Goal: Task Accomplishment & Management: Complete application form

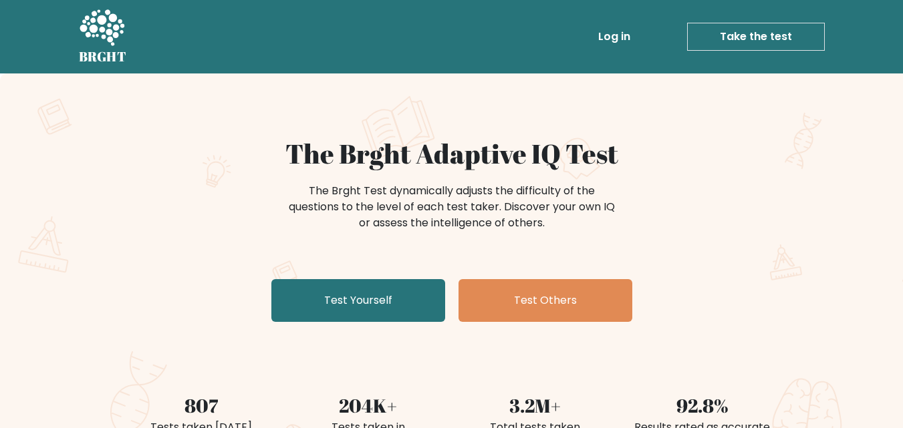
click at [359, 290] on link "Test Yourself" at bounding box center [358, 300] width 174 height 43
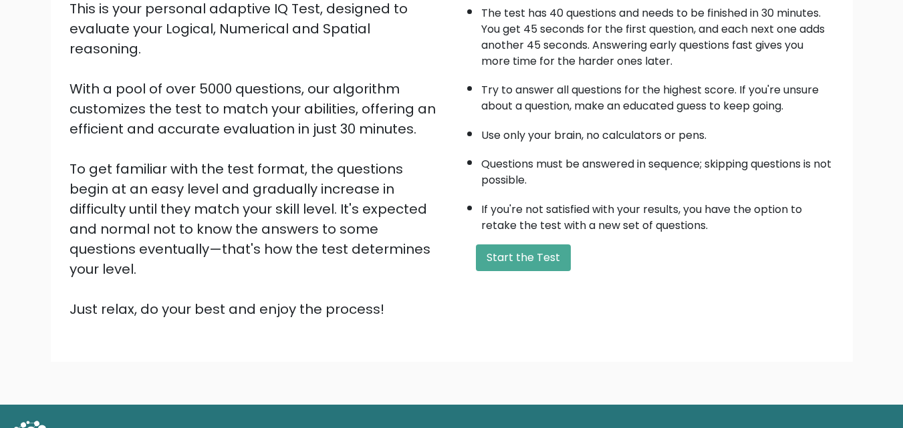
scroll to position [184, 0]
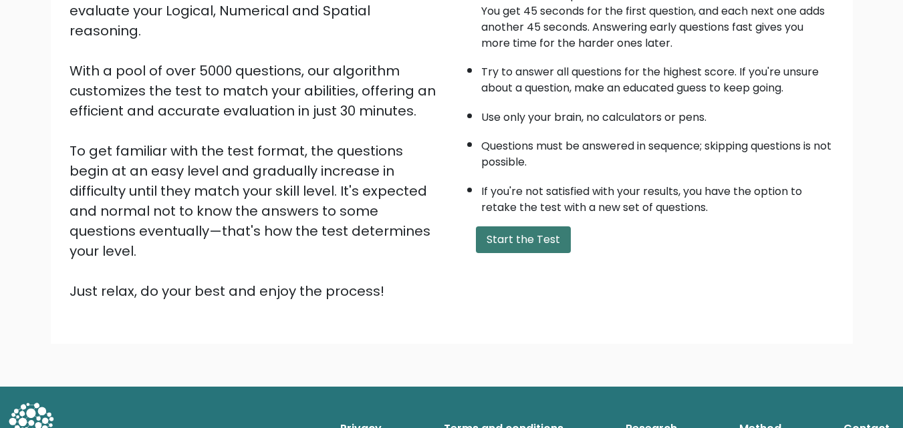
click at [484, 239] on button "Start the Test" at bounding box center [523, 240] width 95 height 27
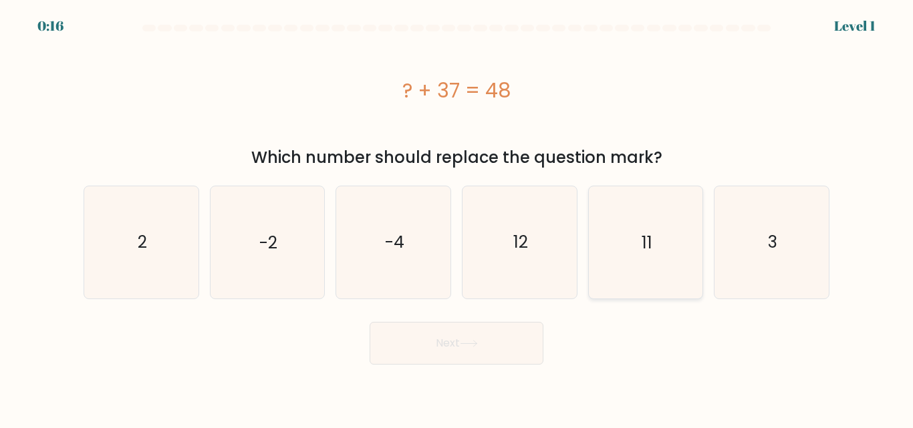
click at [609, 265] on icon "11" at bounding box center [645, 242] width 112 height 112
click at [457, 218] on input "e. 11" at bounding box center [456, 215] width 1 height 3
radio input "true"
click at [476, 343] on icon at bounding box center [468, 344] width 16 height 6
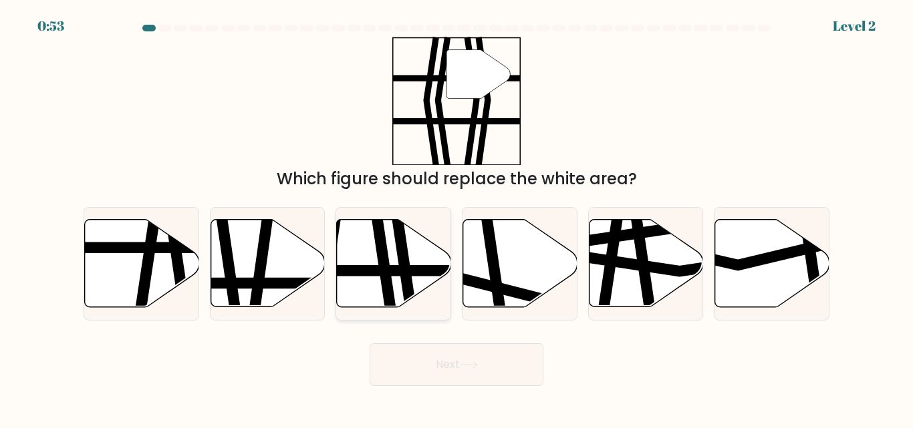
click at [397, 245] on icon at bounding box center [402, 312] width 17 height 230
click at [456, 218] on input "c." at bounding box center [456, 215] width 1 height 3
radio input "true"
click at [493, 361] on button "Next" at bounding box center [457, 364] width 174 height 43
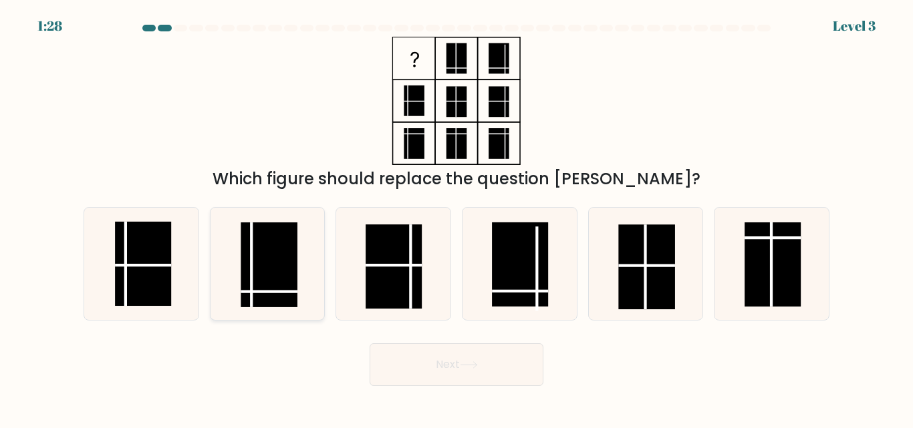
click at [283, 265] on rect at bounding box center [269, 265] width 56 height 84
click at [456, 218] on input "b." at bounding box center [456, 215] width 1 height 3
radio input "true"
click at [419, 363] on button "Next" at bounding box center [457, 364] width 174 height 43
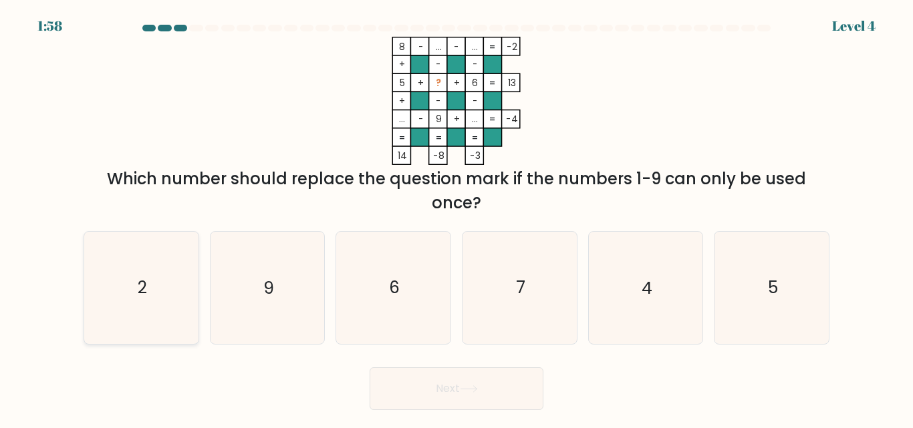
click at [159, 275] on icon "2" at bounding box center [142, 288] width 112 height 112
click at [456, 218] on input "a. 2" at bounding box center [456, 215] width 1 height 3
radio input "true"
click at [428, 392] on button "Next" at bounding box center [457, 389] width 174 height 43
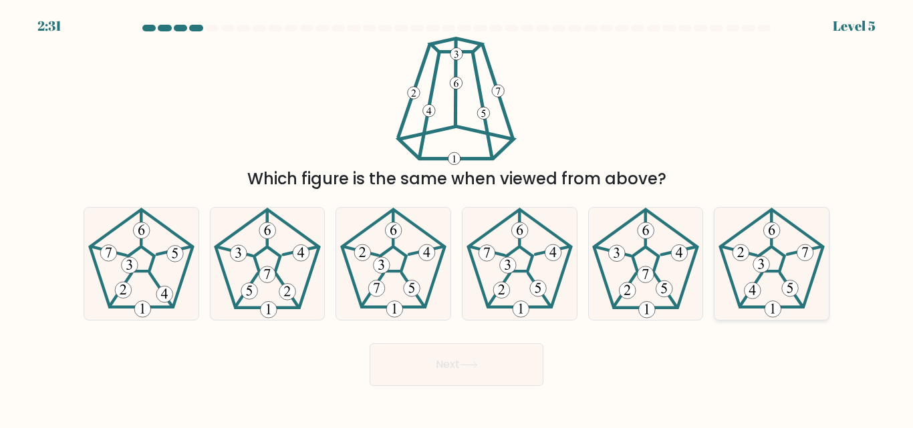
click at [740, 286] on icon at bounding box center [772, 264] width 112 height 112
click at [457, 218] on input "f." at bounding box center [456, 215] width 1 height 3
radio input "true"
click at [461, 361] on button "Next" at bounding box center [457, 364] width 174 height 43
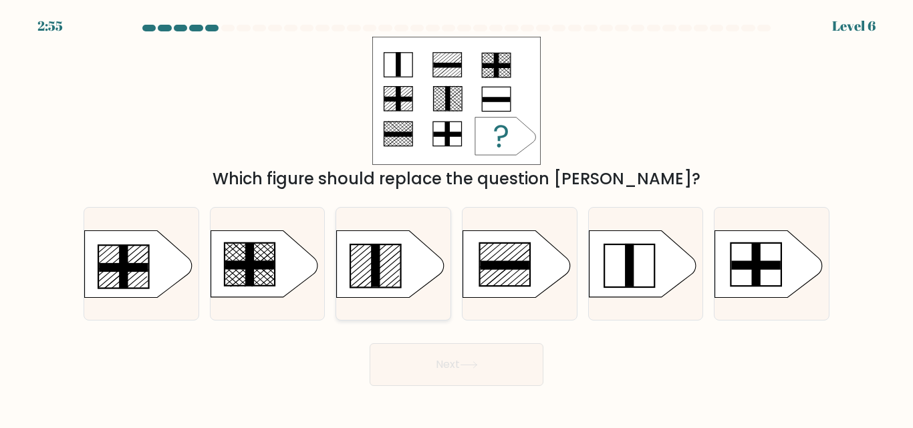
click at [372, 273] on rect at bounding box center [375, 265] width 9 height 43
click at [456, 218] on input "c." at bounding box center [456, 215] width 1 height 3
radio input "true"
click at [449, 374] on button "Next" at bounding box center [457, 364] width 174 height 43
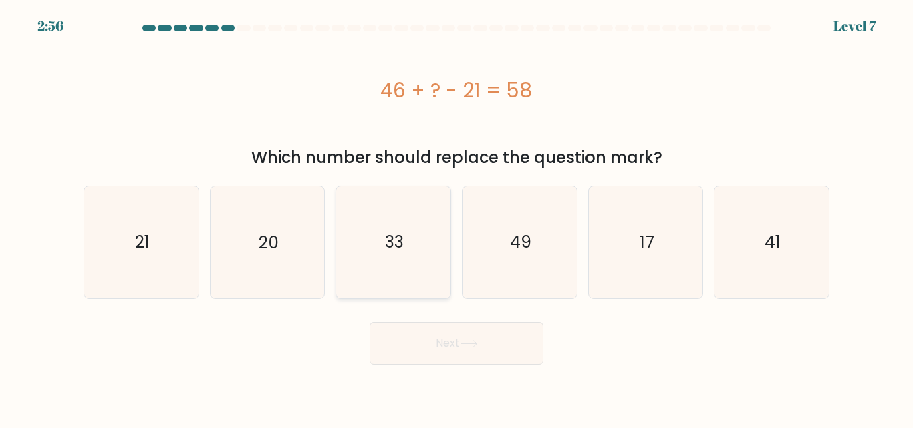
click at [399, 224] on icon "33" at bounding box center [393, 242] width 112 height 112
click at [456, 218] on input "c. 33" at bounding box center [456, 215] width 1 height 3
radio input "true"
click at [420, 336] on button "Next" at bounding box center [457, 343] width 174 height 43
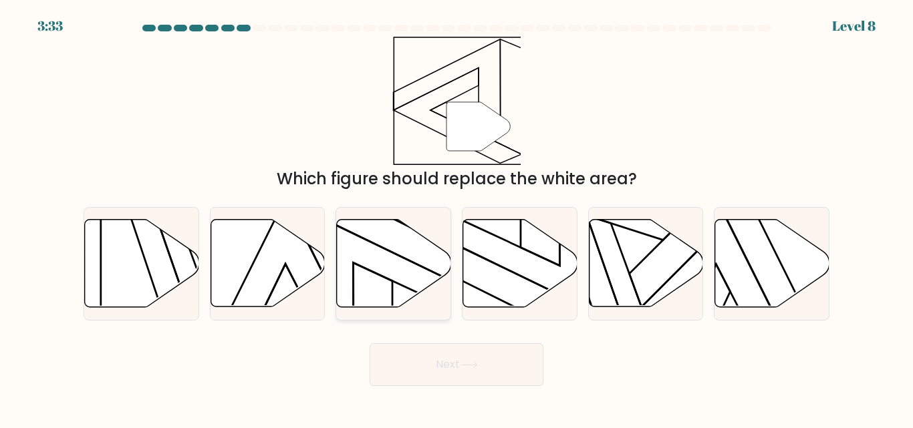
click at [388, 269] on icon at bounding box center [394, 264] width 114 height 88
click at [456, 218] on input "c." at bounding box center [456, 215] width 1 height 3
radio input "true"
click at [434, 365] on button "Next" at bounding box center [457, 364] width 174 height 43
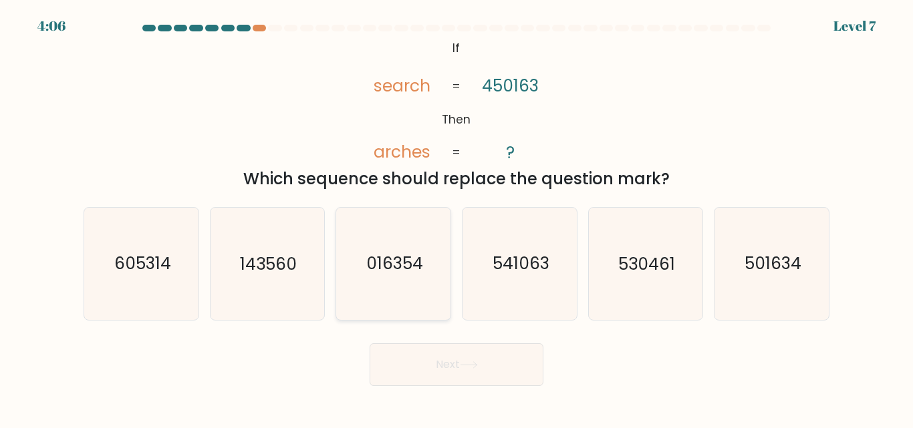
click at [416, 279] on icon "016354" at bounding box center [393, 264] width 112 height 112
click at [456, 218] on input "c. 016354" at bounding box center [456, 215] width 1 height 3
radio input "true"
click at [464, 372] on button "Next" at bounding box center [457, 364] width 174 height 43
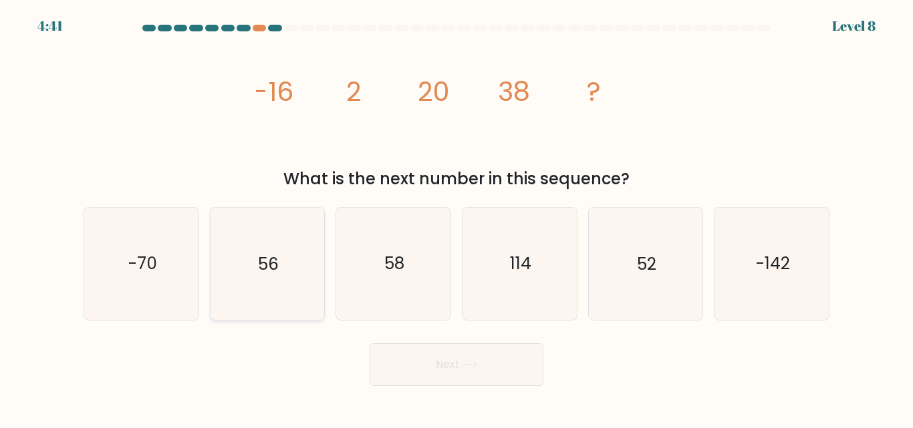
click at [221, 283] on icon "56" at bounding box center [267, 264] width 112 height 112
click at [456, 218] on input "b. 56" at bounding box center [456, 215] width 1 height 3
radio input "true"
click at [176, 291] on icon "-70" at bounding box center [142, 264] width 112 height 112
click at [456, 218] on input "a. -70" at bounding box center [456, 215] width 1 height 3
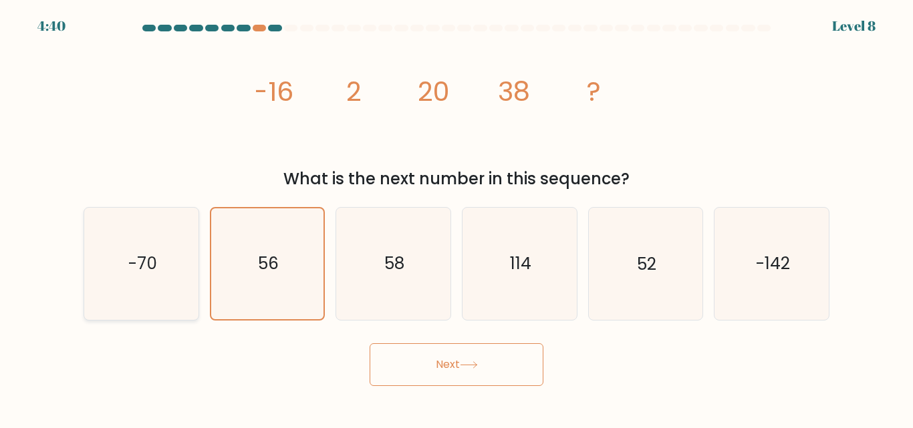
radio input "true"
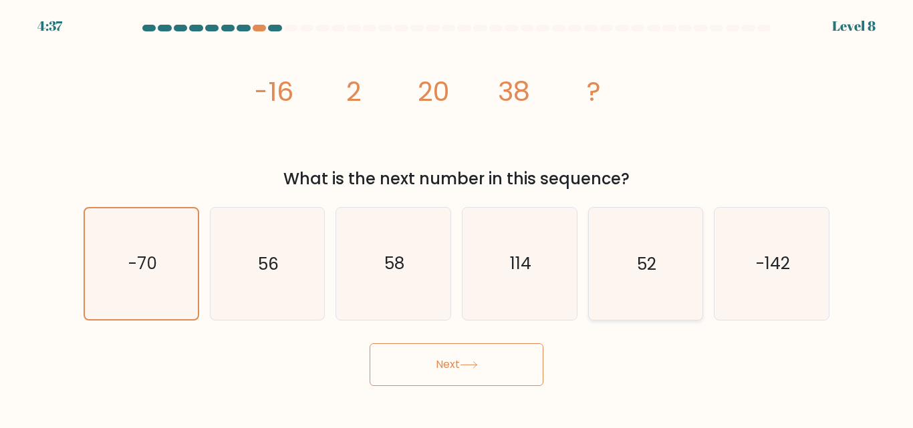
click at [630, 243] on icon "52" at bounding box center [645, 264] width 112 height 112
click at [457, 218] on input "e. 52" at bounding box center [456, 215] width 1 height 3
radio input "true"
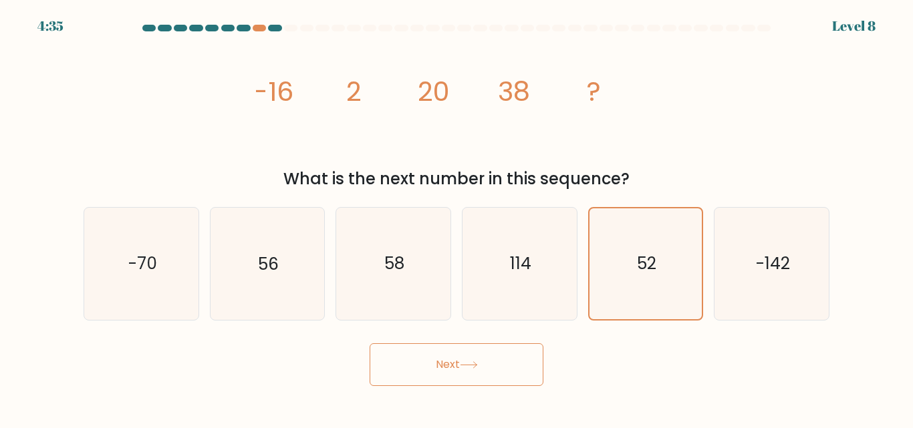
click at [420, 380] on button "Next" at bounding box center [457, 364] width 174 height 43
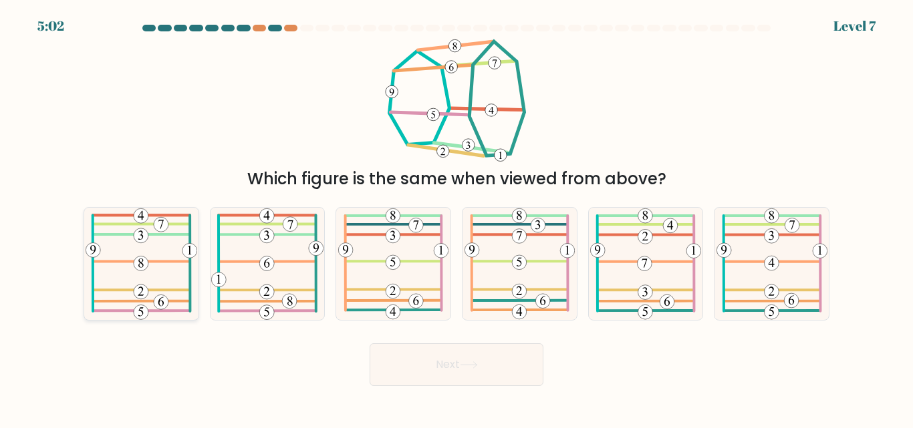
click at [178, 298] on icon at bounding box center [142, 264] width 112 height 112
click at [456, 218] on input "a." at bounding box center [456, 215] width 1 height 3
radio input "true"
click at [450, 365] on button "Next" at bounding box center [457, 364] width 174 height 43
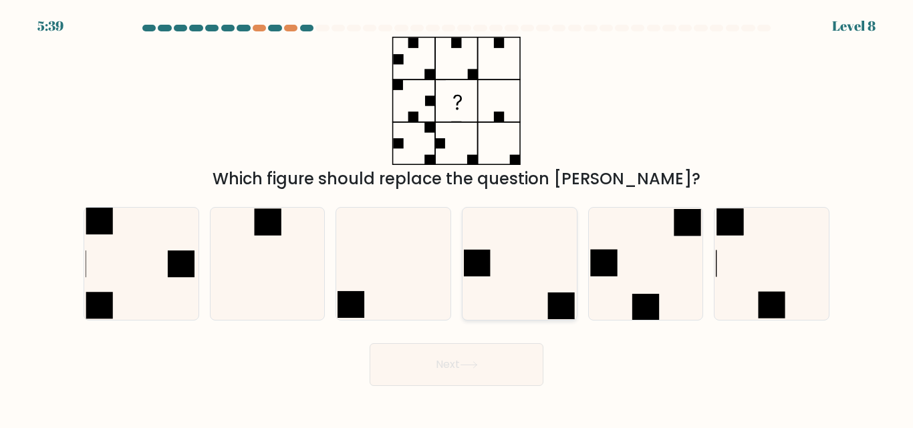
click at [503, 250] on icon at bounding box center [520, 264] width 112 height 112
click at [457, 218] on input "d." at bounding box center [456, 215] width 1 height 3
radio input "true"
click at [437, 375] on button "Next" at bounding box center [457, 364] width 174 height 43
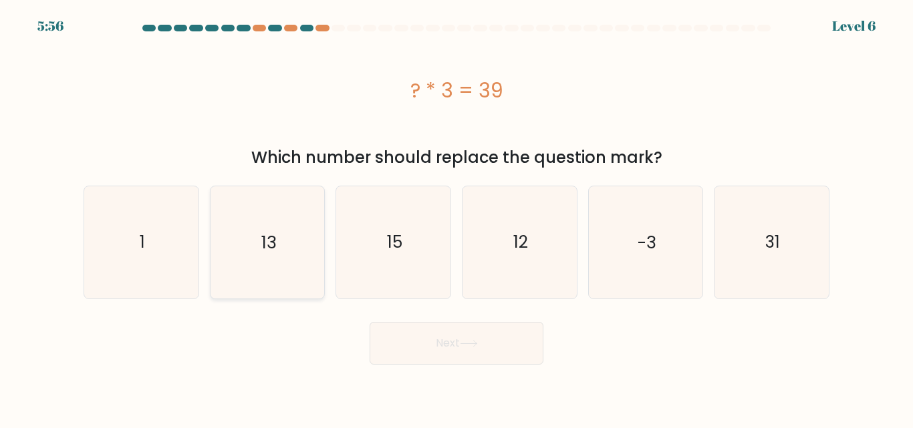
click at [235, 275] on icon "13" at bounding box center [267, 242] width 112 height 112
click at [456, 218] on input "b. 13" at bounding box center [456, 215] width 1 height 3
radio input "true"
click at [490, 344] on button "Next" at bounding box center [457, 343] width 174 height 43
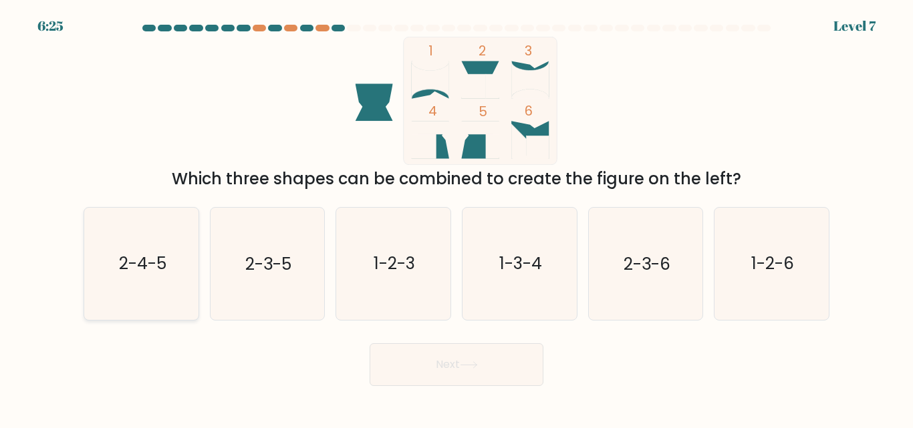
click at [181, 259] on icon "2-4-5" at bounding box center [142, 264] width 112 height 112
click at [456, 218] on input "a. 2-4-5" at bounding box center [456, 215] width 1 height 3
radio input "true"
click at [440, 378] on button "Next" at bounding box center [457, 364] width 174 height 43
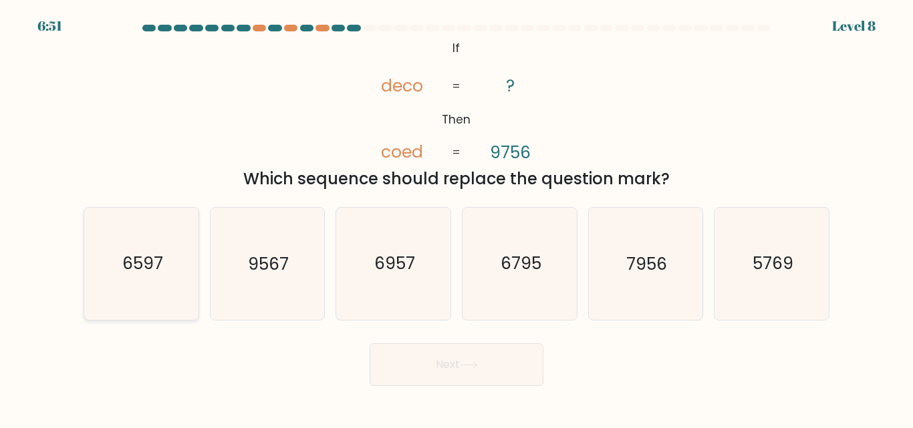
click at [166, 277] on icon "6597" at bounding box center [142, 264] width 112 height 112
click at [456, 218] on input "a. 6597" at bounding box center [456, 215] width 1 height 3
radio input "true"
click at [445, 374] on button "Next" at bounding box center [457, 364] width 174 height 43
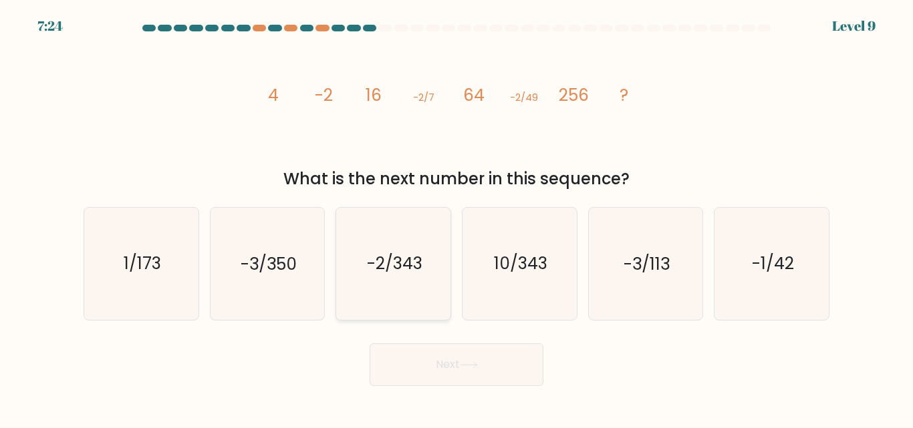
click at [424, 271] on icon "-2/343" at bounding box center [393, 264] width 112 height 112
click at [456, 218] on input "c. -2/343" at bounding box center [456, 215] width 1 height 3
radio input "true"
click at [455, 362] on button "Next" at bounding box center [457, 364] width 174 height 43
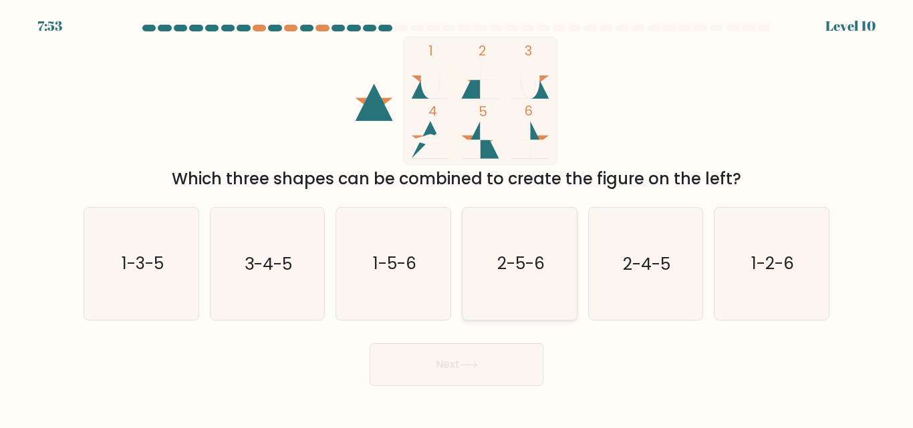
click at [517, 271] on text "2-5-6" at bounding box center [519, 264] width 47 height 23
click at [457, 218] on input "d. 2-5-6" at bounding box center [456, 215] width 1 height 3
radio input "true"
click at [453, 372] on button "Next" at bounding box center [457, 364] width 174 height 43
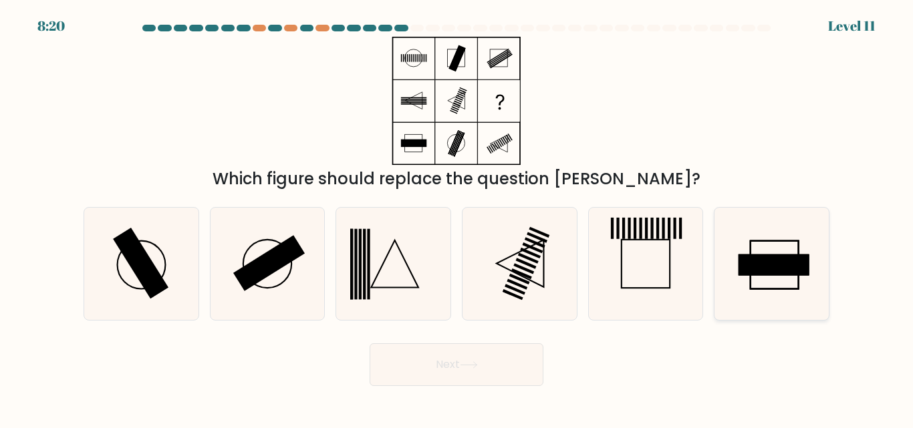
click at [746, 281] on icon at bounding box center [772, 264] width 112 height 112
click at [457, 218] on input "f." at bounding box center [456, 215] width 1 height 3
radio input "true"
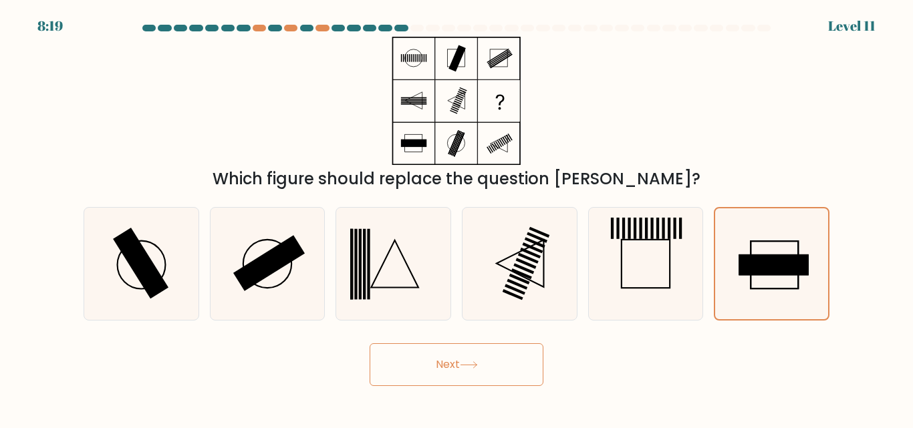
click at [463, 357] on button "Next" at bounding box center [457, 364] width 174 height 43
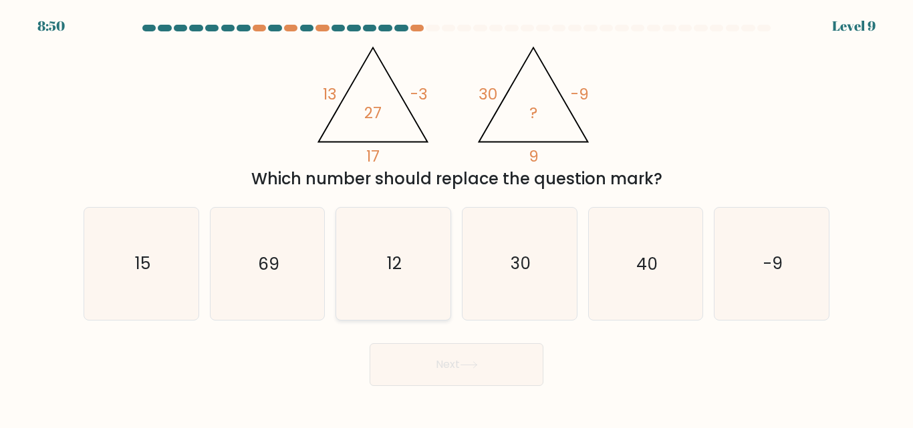
click at [410, 257] on icon "12" at bounding box center [393, 264] width 112 height 112
click at [456, 218] on input "c. 12" at bounding box center [456, 215] width 1 height 3
radio input "true"
click at [426, 361] on button "Next" at bounding box center [457, 364] width 174 height 43
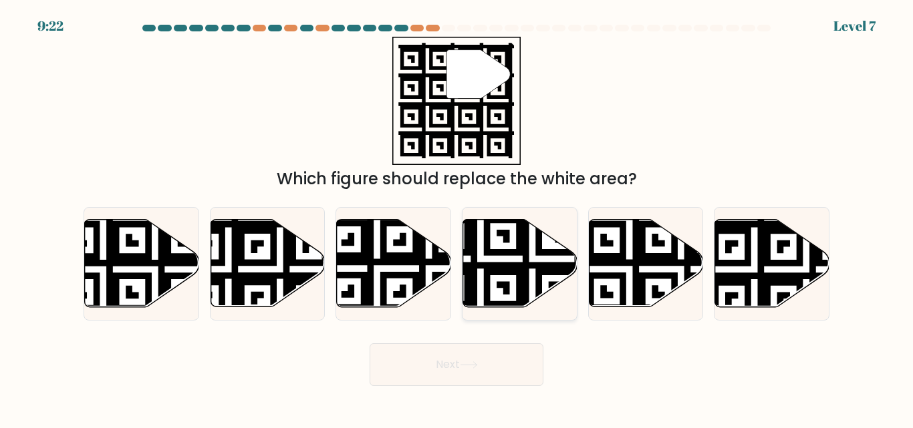
click at [495, 272] on icon at bounding box center [480, 311] width 207 height 207
click at [457, 218] on input "d." at bounding box center [456, 215] width 1 height 3
radio input "true"
click at [474, 357] on button "Next" at bounding box center [457, 364] width 174 height 43
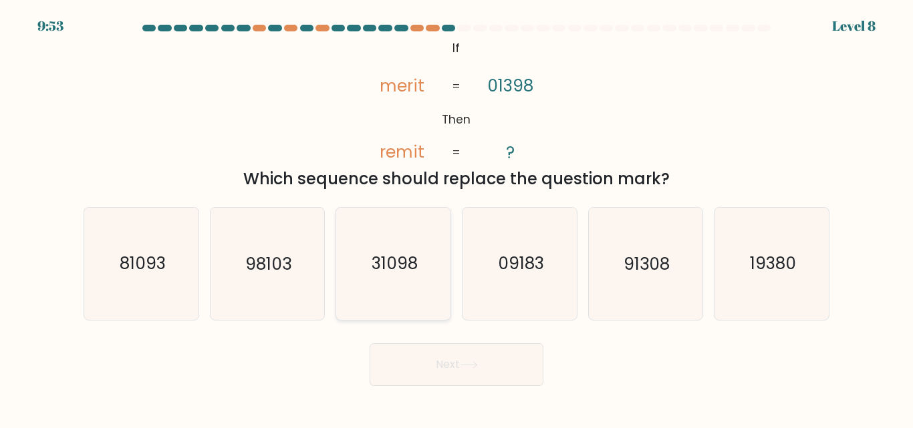
click at [394, 278] on icon "31098" at bounding box center [393, 264] width 112 height 112
click at [456, 218] on input "c. 31098" at bounding box center [456, 215] width 1 height 3
radio input "true"
click at [410, 359] on button "Next" at bounding box center [457, 364] width 174 height 43
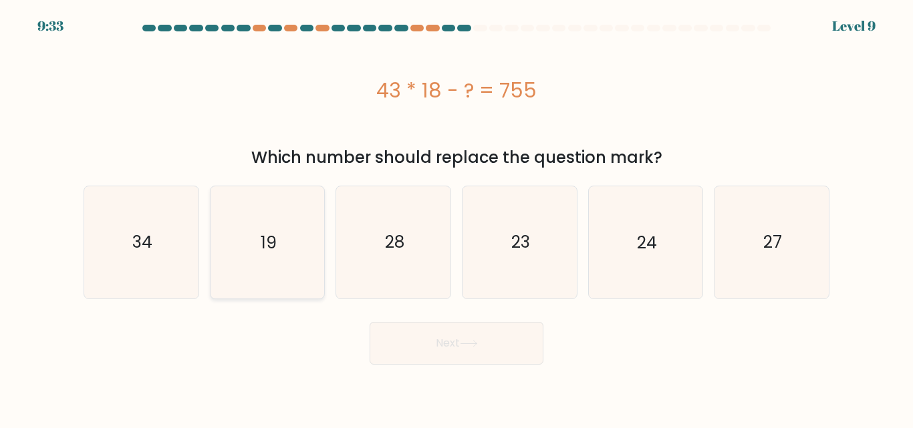
click at [273, 222] on icon "19" at bounding box center [267, 242] width 112 height 112
click at [456, 218] on input "b. 19" at bounding box center [456, 215] width 1 height 3
radio input "true"
click at [492, 341] on button "Next" at bounding box center [457, 343] width 174 height 43
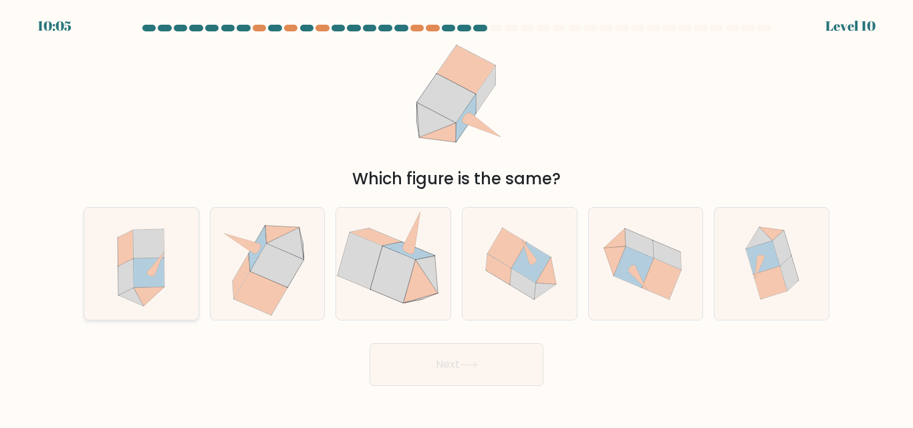
click at [168, 287] on icon at bounding box center [141, 264] width 102 height 112
click at [456, 218] on input "a." at bounding box center [456, 215] width 1 height 3
radio input "true"
click at [446, 371] on button "Next" at bounding box center [457, 364] width 174 height 43
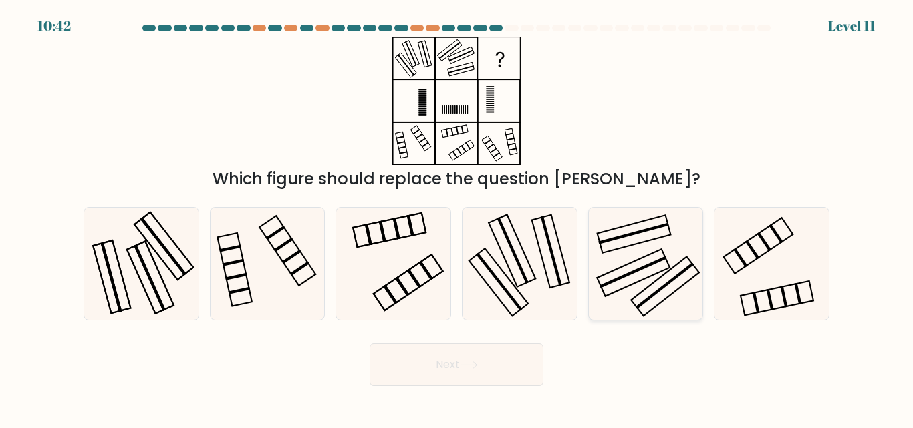
click at [604, 274] on icon at bounding box center [645, 264] width 112 height 112
click at [457, 218] on input "e." at bounding box center [456, 215] width 1 height 3
radio input "true"
click at [463, 364] on icon at bounding box center [469, 364] width 18 height 7
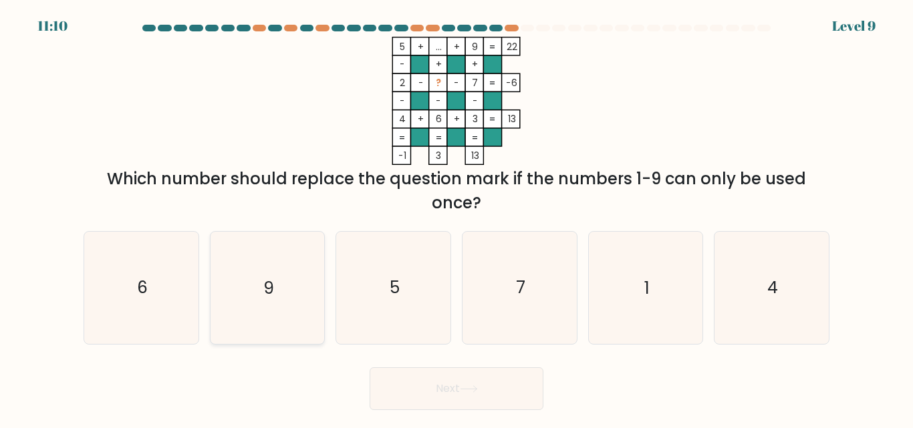
click at [305, 297] on icon "9" at bounding box center [267, 288] width 112 height 112
click at [456, 218] on input "b. 9" at bounding box center [456, 215] width 1 height 3
radio input "true"
click at [461, 382] on button "Next" at bounding box center [457, 389] width 174 height 43
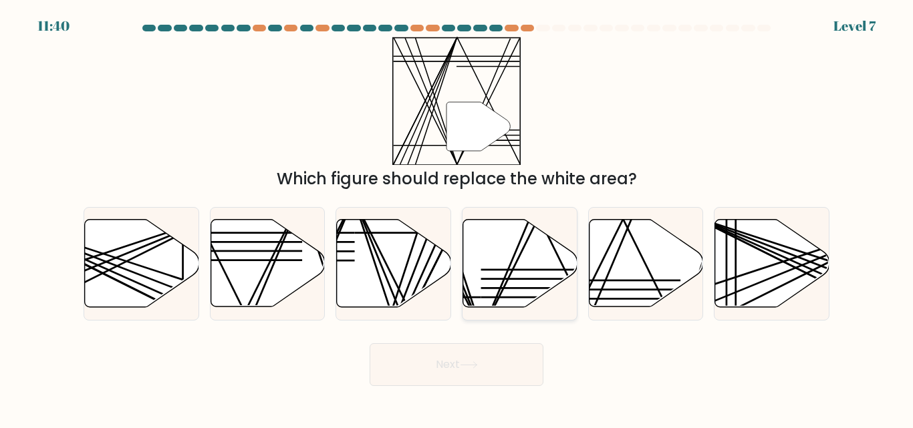
click at [516, 243] on icon at bounding box center [520, 264] width 114 height 88
click at [457, 218] on input "d." at bounding box center [456, 215] width 1 height 3
radio input "true"
click at [499, 363] on button "Next" at bounding box center [457, 364] width 174 height 43
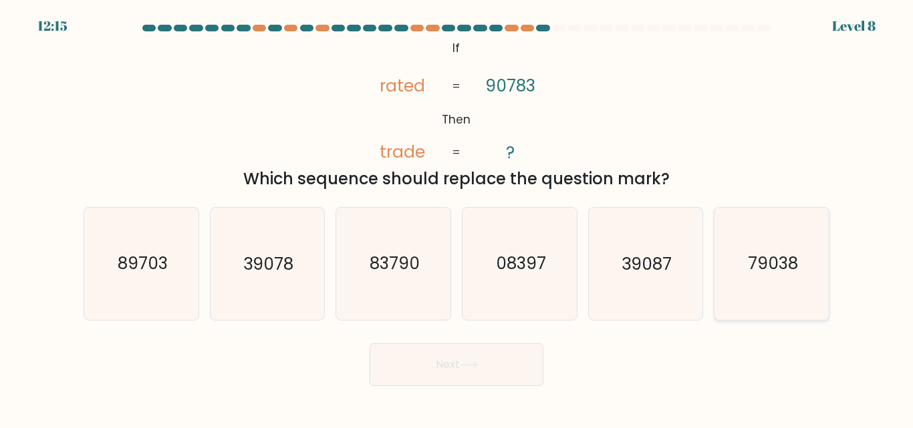
click at [769, 257] on text "79038" at bounding box center [773, 264] width 50 height 23
click at [457, 218] on input "f. 79038" at bounding box center [456, 215] width 1 height 3
radio input "true"
click at [521, 363] on button "Next" at bounding box center [457, 364] width 174 height 43
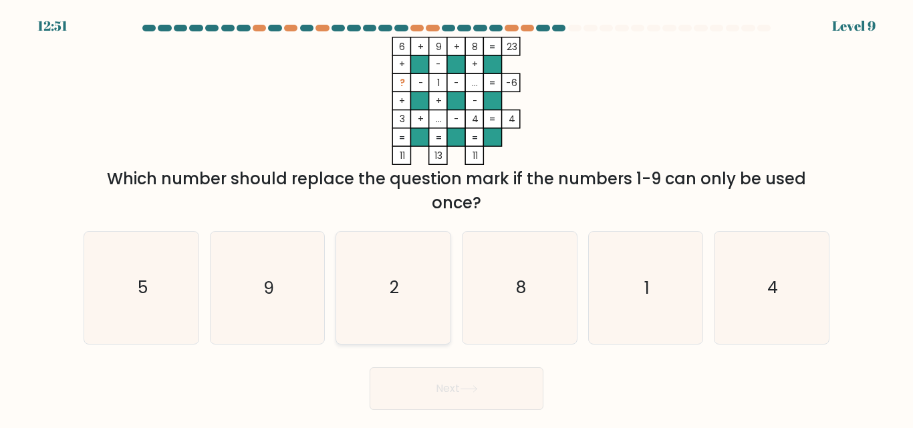
click at [379, 275] on icon "2" at bounding box center [393, 288] width 112 height 112
click at [456, 218] on input "c. 2" at bounding box center [456, 215] width 1 height 3
radio input "true"
click at [412, 378] on button "Next" at bounding box center [457, 389] width 174 height 43
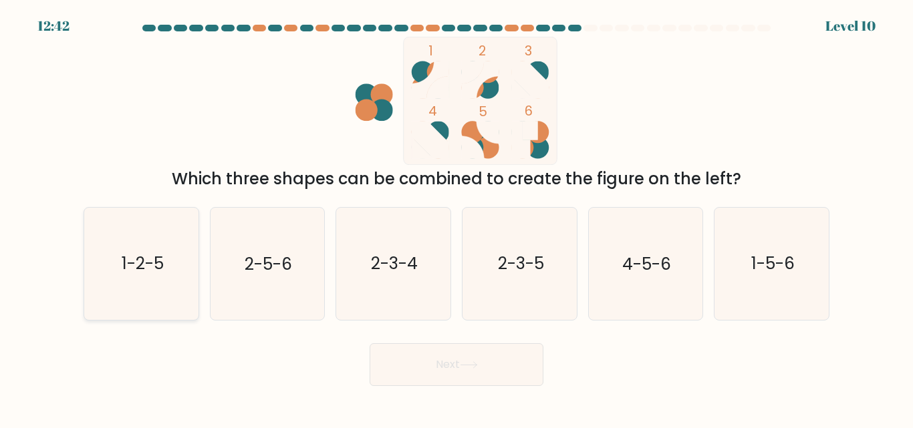
click at [167, 242] on icon "1-2-5" at bounding box center [142, 264] width 112 height 112
click at [456, 218] on input "a. 1-2-5" at bounding box center [456, 215] width 1 height 3
radio input "true"
click at [775, 265] on text "1-5-6" at bounding box center [772, 264] width 43 height 23
click at [457, 218] on input "f. 1-5-6" at bounding box center [456, 215] width 1 height 3
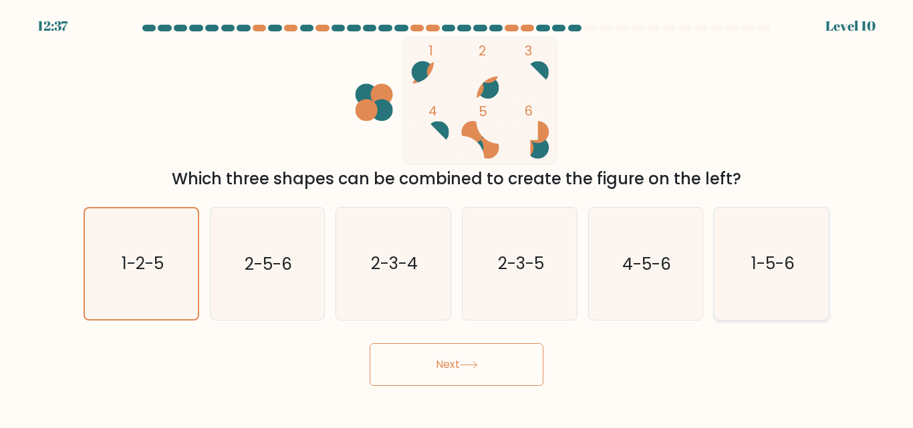
radio input "true"
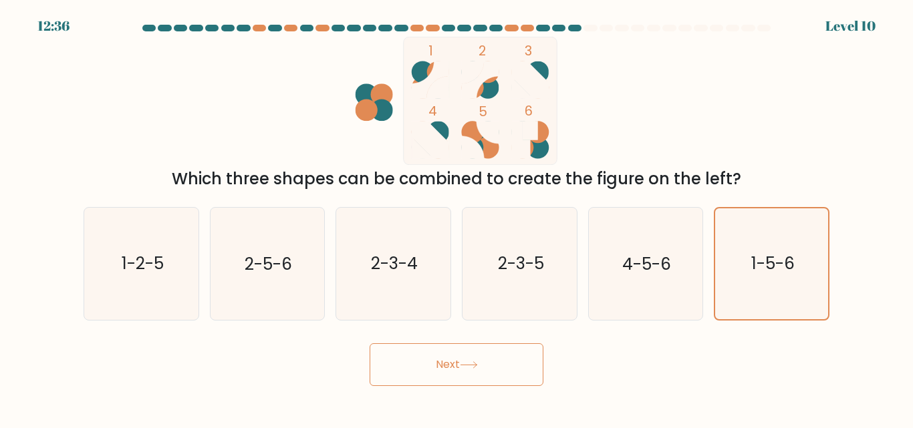
click at [513, 362] on button "Next" at bounding box center [457, 364] width 174 height 43
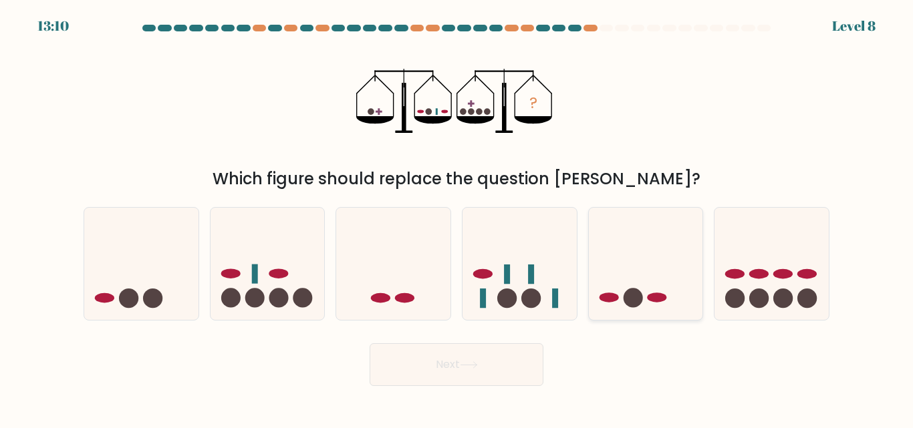
click at [633, 311] on icon at bounding box center [646, 263] width 114 height 94
click at [457, 218] on input "e." at bounding box center [456, 215] width 1 height 3
radio input "true"
click at [428, 360] on button "Next" at bounding box center [457, 364] width 174 height 43
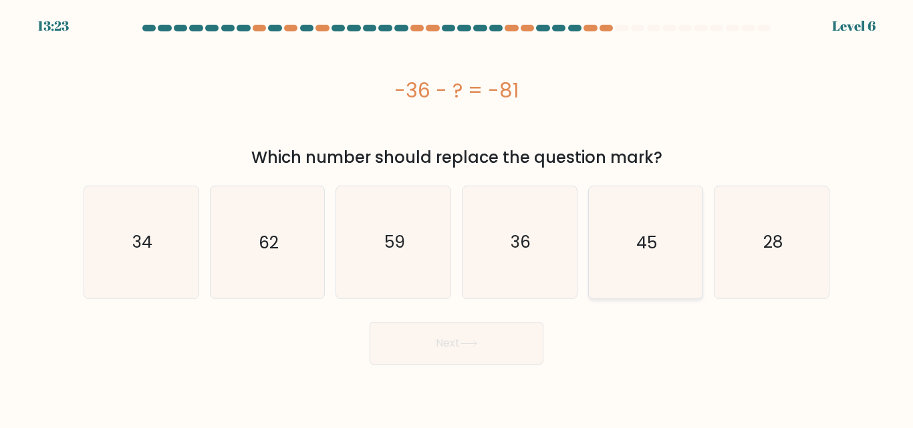
click at [604, 267] on icon "45" at bounding box center [645, 242] width 112 height 112
click at [457, 218] on input "e. 45" at bounding box center [456, 215] width 1 height 3
radio input "true"
click at [464, 341] on icon at bounding box center [469, 343] width 18 height 7
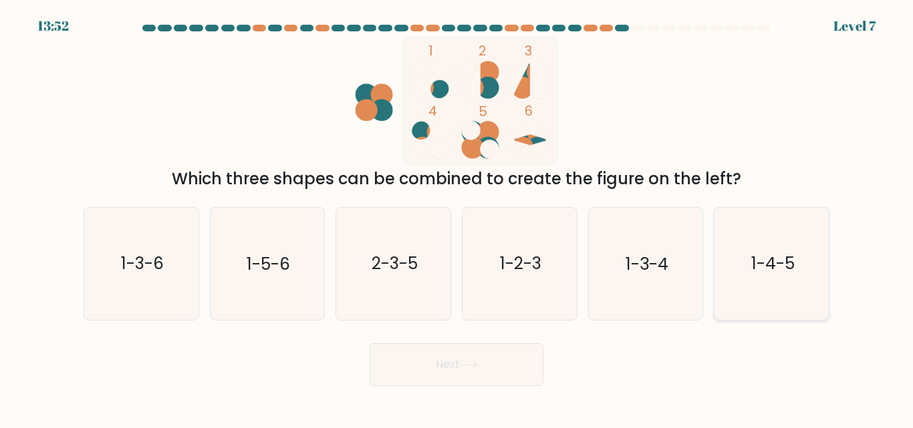
click at [747, 265] on icon "1-4-5" at bounding box center [772, 264] width 112 height 112
click at [457, 218] on input "f. 1-4-5" at bounding box center [456, 215] width 1 height 3
radio input "true"
click at [452, 374] on button "Next" at bounding box center [457, 364] width 174 height 43
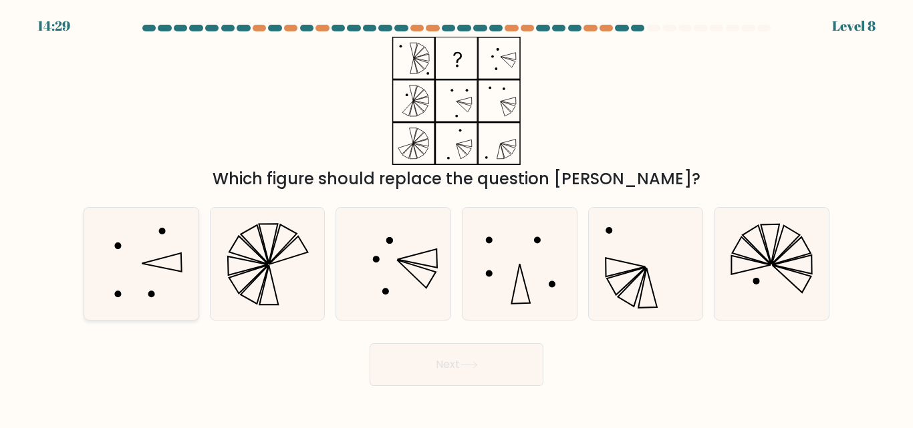
click at [138, 313] on icon at bounding box center [142, 264] width 112 height 112
click at [456, 218] on input "a." at bounding box center [456, 215] width 1 height 3
radio input "true"
click at [402, 347] on button "Next" at bounding box center [457, 364] width 174 height 43
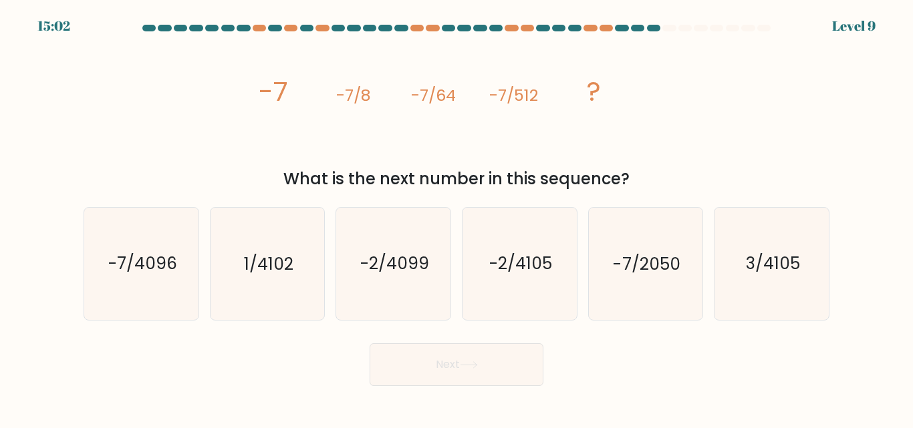
click at [585, 250] on div "e. -7/2050" at bounding box center [646, 263] width 126 height 113
click at [607, 251] on icon "-7/2050" at bounding box center [645, 264] width 112 height 112
click at [457, 218] on input "e. -7/2050" at bounding box center [456, 215] width 1 height 3
radio input "true"
drag, startPoint x: 392, startPoint y: 390, endPoint x: 426, endPoint y: 368, distance: 40.6
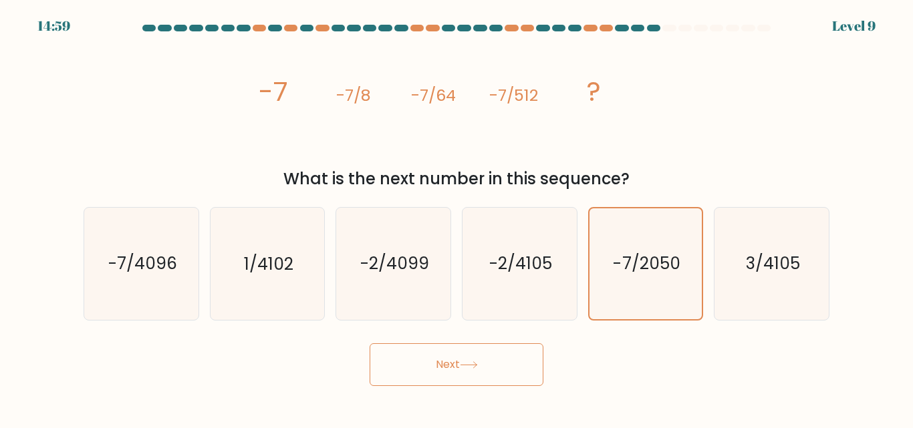
click at [426, 368] on body "14:59 Level 9" at bounding box center [456, 214] width 913 height 428
click at [426, 368] on button "Next" at bounding box center [457, 364] width 174 height 43
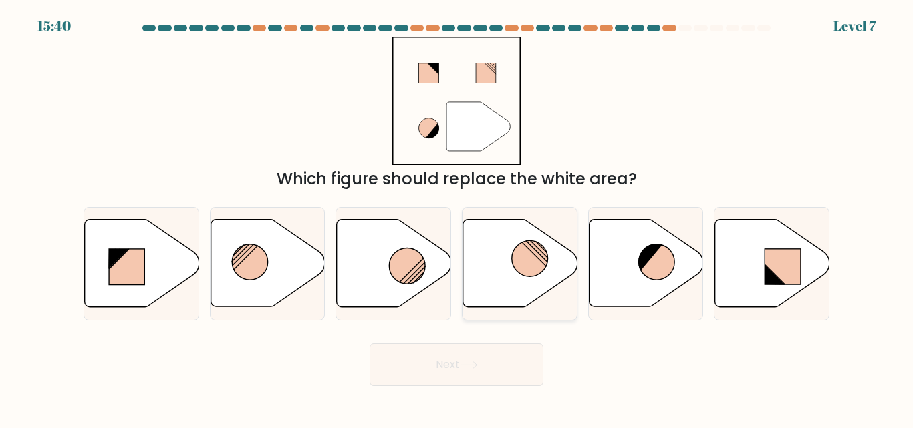
click at [487, 252] on icon at bounding box center [520, 264] width 114 height 88
click at [457, 218] on input "d." at bounding box center [456, 215] width 1 height 3
radio input "true"
click at [408, 261] on circle at bounding box center [407, 267] width 36 height 36
click at [456, 218] on input "c." at bounding box center [456, 215] width 1 height 3
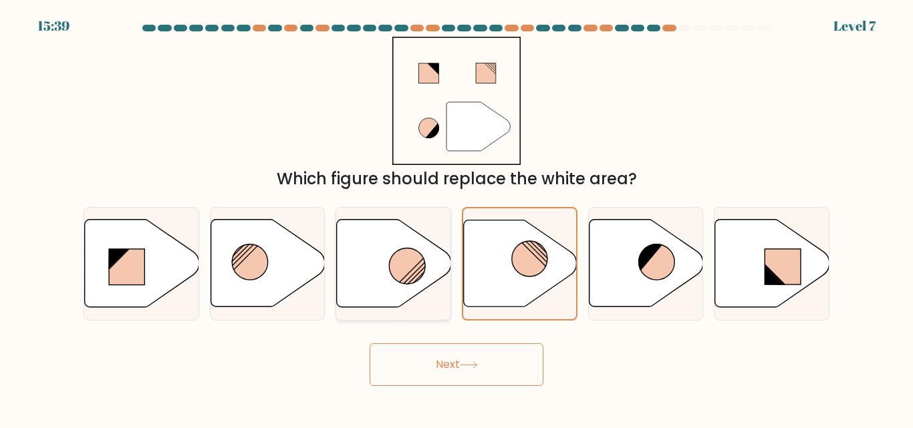
radio input "true"
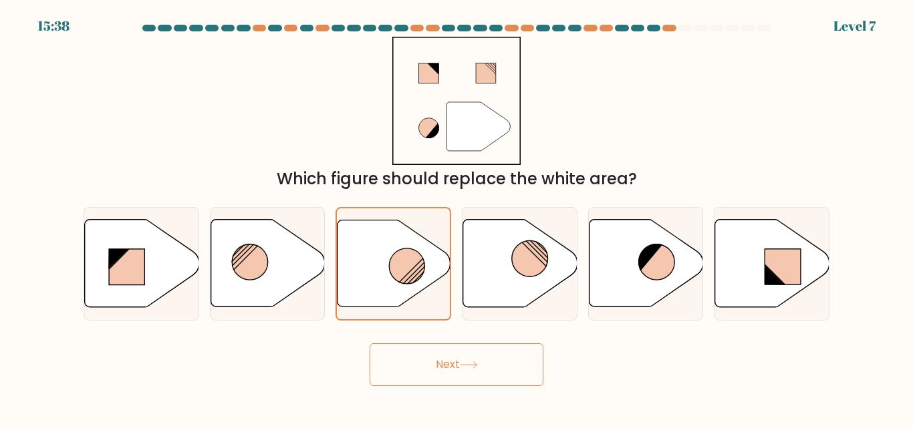
click at [433, 361] on button "Next" at bounding box center [457, 364] width 174 height 43
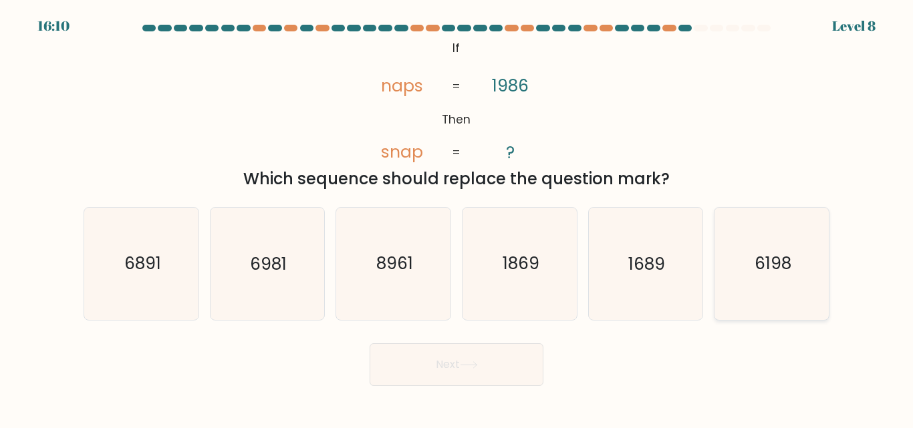
click at [733, 281] on icon "6198" at bounding box center [772, 264] width 112 height 112
click at [457, 218] on input "f. 6198" at bounding box center [456, 215] width 1 height 3
radio input "true"
click at [490, 360] on button "Next" at bounding box center [457, 364] width 174 height 43
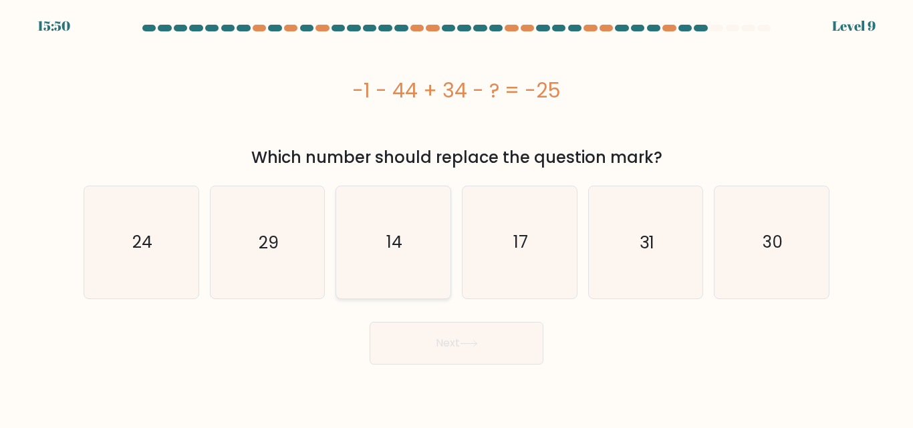
click at [427, 194] on icon "14" at bounding box center [393, 242] width 112 height 112
click at [456, 214] on input "c. 14" at bounding box center [456, 215] width 1 height 3
radio input "true"
click at [454, 346] on button "Next" at bounding box center [457, 343] width 174 height 43
click at [455, 346] on button "Next" at bounding box center [457, 343] width 174 height 43
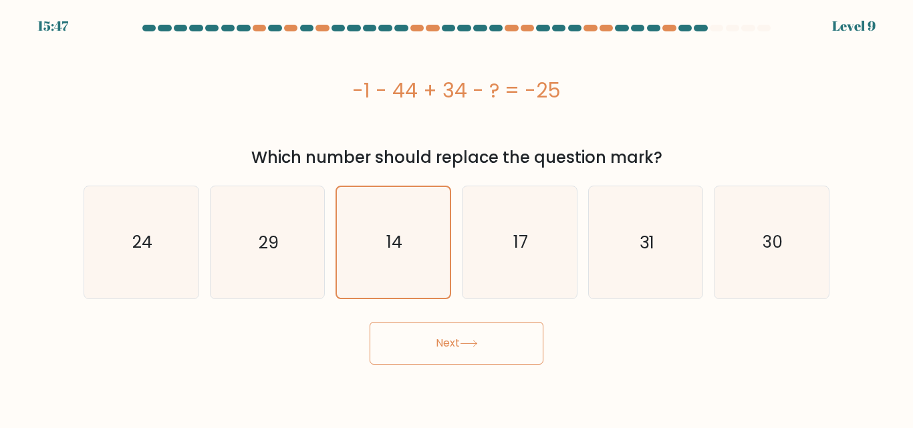
click at [455, 346] on button "Next" at bounding box center [457, 343] width 174 height 43
click at [455, 347] on button "Next" at bounding box center [457, 343] width 174 height 43
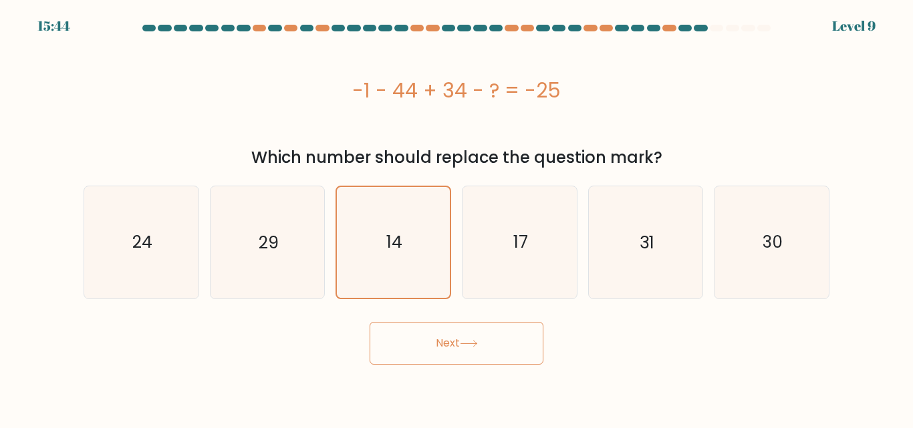
click at [455, 347] on button "Next" at bounding box center [457, 343] width 174 height 43
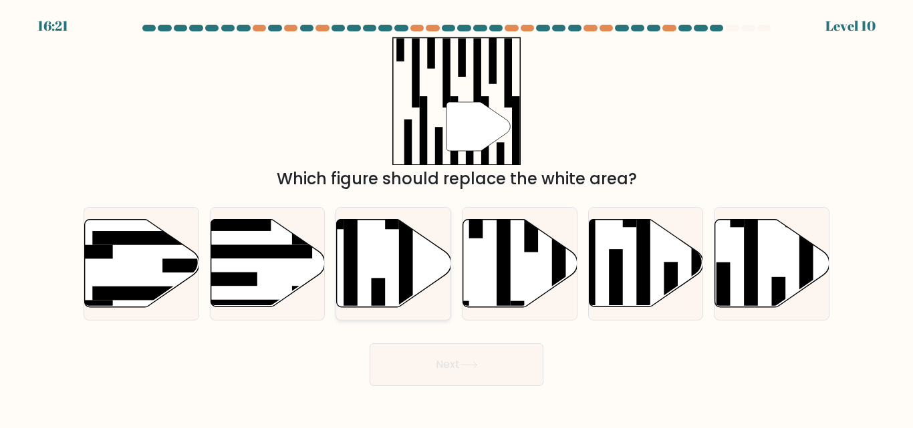
click at [372, 277] on icon at bounding box center [394, 264] width 114 height 88
click at [456, 218] on input "c." at bounding box center [456, 215] width 1 height 3
radio input "true"
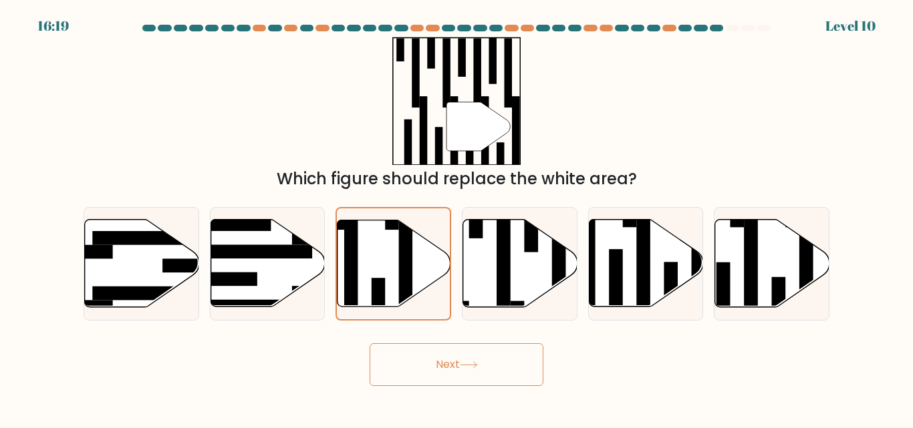
click at [452, 366] on button "Next" at bounding box center [457, 364] width 174 height 43
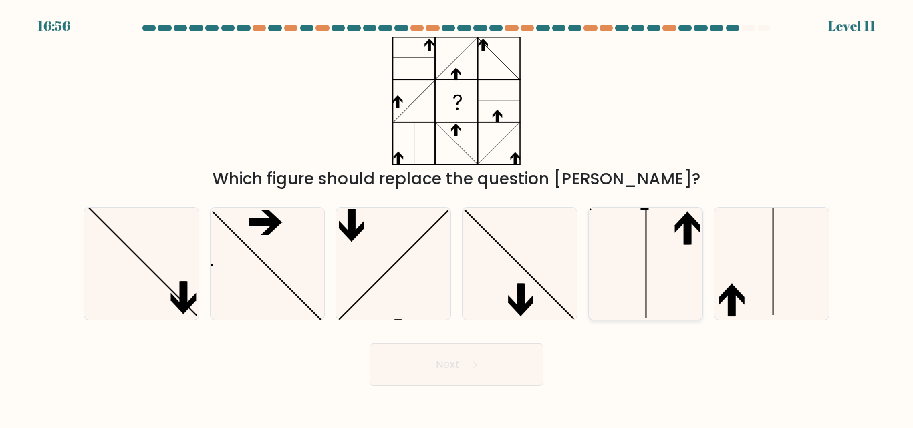
click at [684, 285] on icon at bounding box center [645, 264] width 112 height 112
click at [457, 218] on input "e." at bounding box center [456, 215] width 1 height 3
radio input "true"
click at [766, 292] on icon at bounding box center [772, 264] width 112 height 112
click at [457, 218] on input "f." at bounding box center [456, 215] width 1 height 3
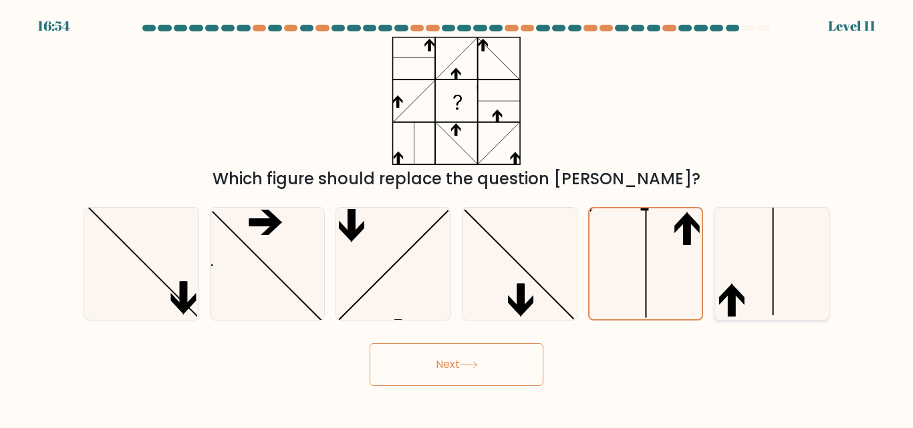
radio input "true"
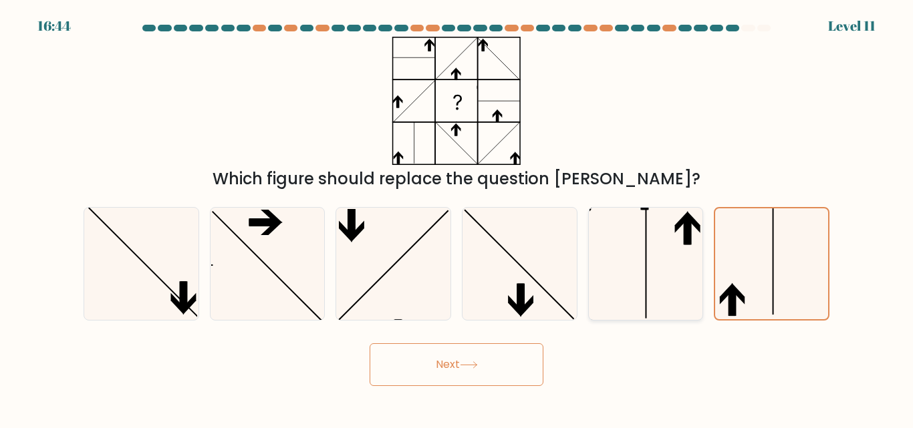
click at [664, 279] on icon at bounding box center [645, 264] width 112 height 112
click at [457, 218] on input "e." at bounding box center [456, 215] width 1 height 3
radio input "true"
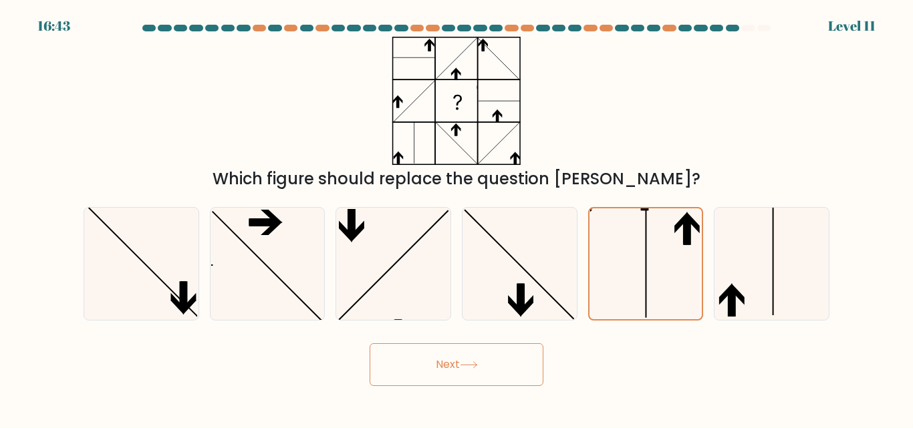
click at [467, 351] on button "Next" at bounding box center [457, 364] width 174 height 43
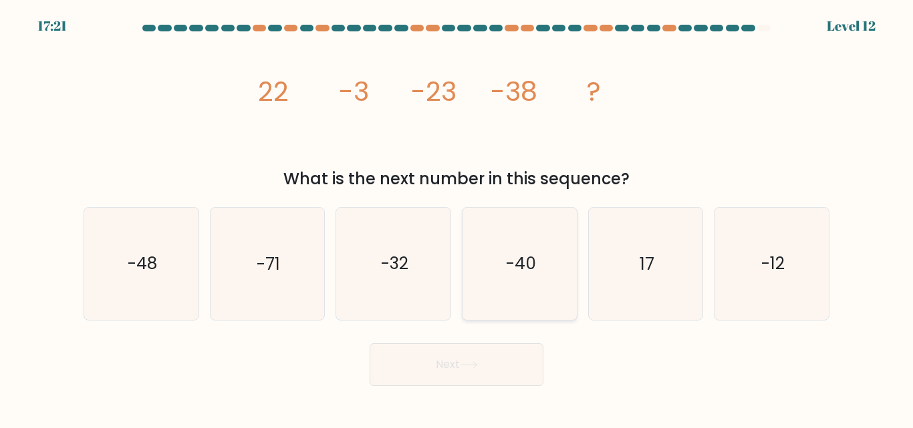
click at [517, 290] on icon "-40" at bounding box center [520, 264] width 112 height 112
click at [457, 218] on input "d. -40" at bounding box center [456, 215] width 1 height 3
radio input "true"
click at [455, 374] on button "Next" at bounding box center [457, 364] width 174 height 43
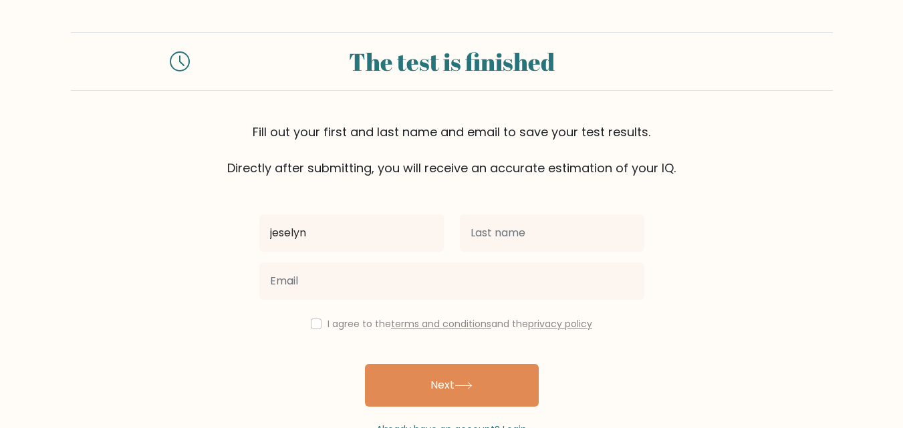
type input "jeselyn"
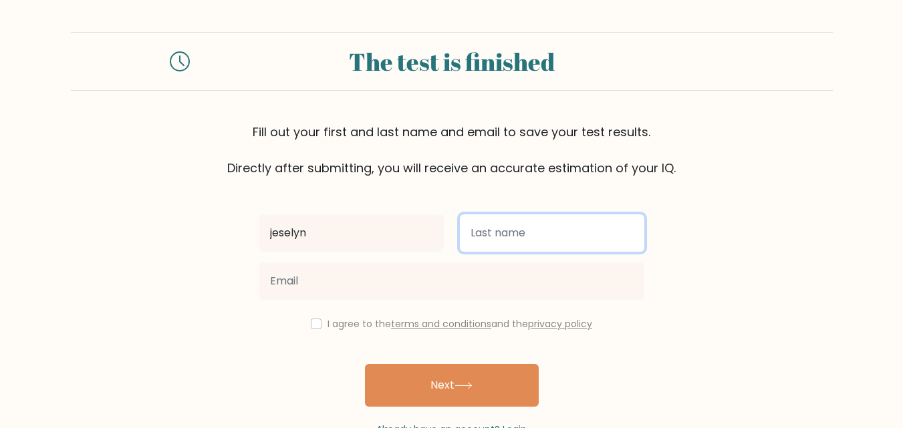
click at [560, 235] on input "text" at bounding box center [552, 232] width 184 height 37
type input "delapena"
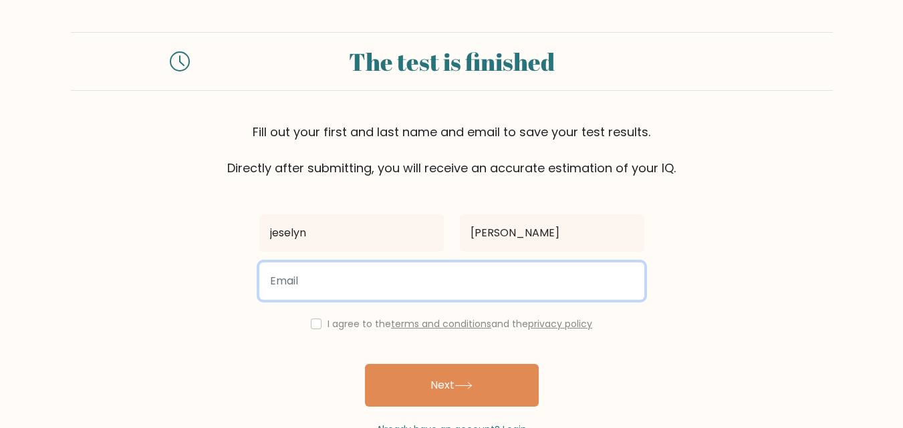
click at [482, 290] on input "email" at bounding box center [451, 281] width 385 height 37
type input "[EMAIL_ADDRESS][DOMAIN_NAME]"
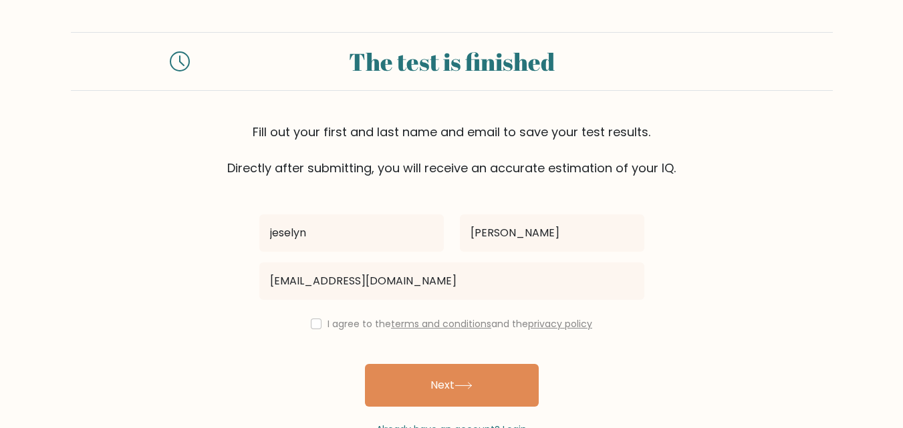
click at [305, 326] on div "I agree to the terms and conditions and the privacy policy" at bounding box center [451, 324] width 401 height 16
click at [315, 324] on input "checkbox" at bounding box center [316, 324] width 11 height 11
checkbox input "true"
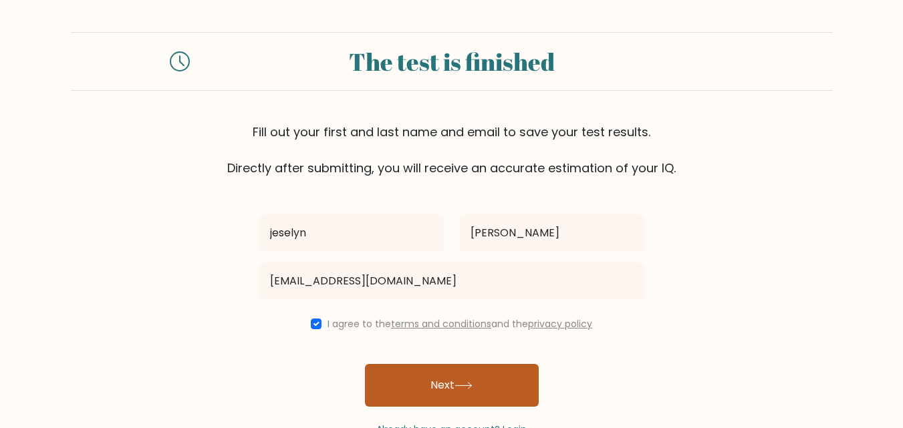
click at [426, 376] on button "Next" at bounding box center [452, 385] width 174 height 43
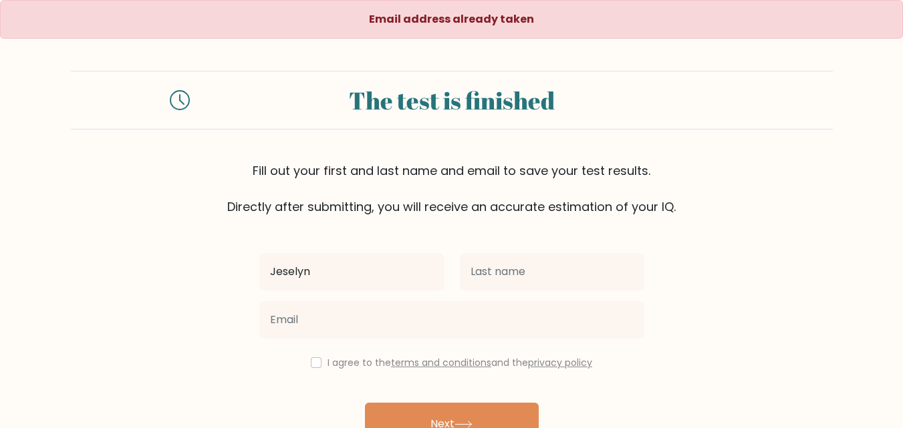
type input "Jeselyn"
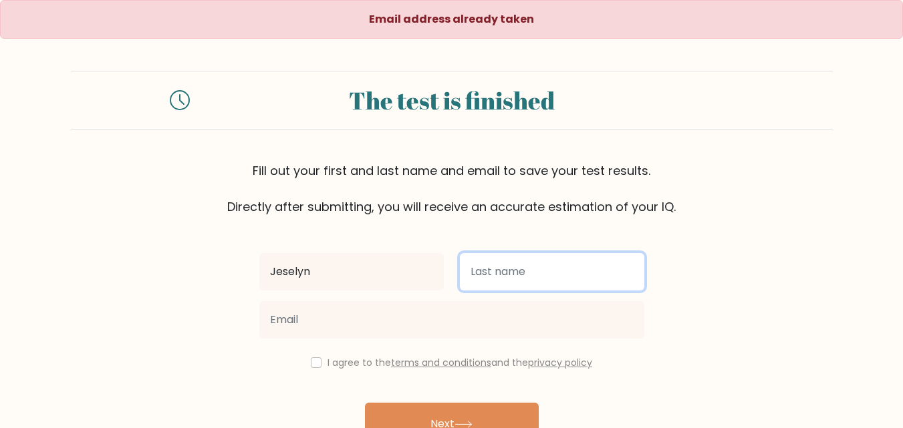
click at [539, 272] on input "text" at bounding box center [552, 271] width 184 height 37
type input "[PERSON_NAME]"
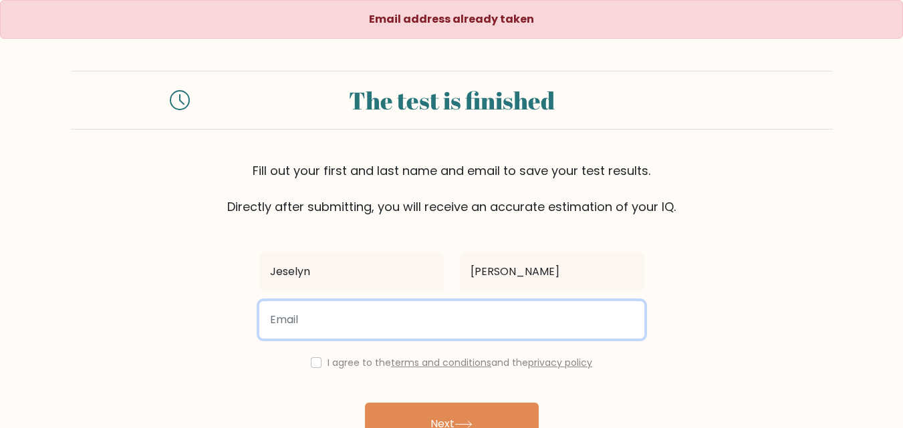
click at [418, 329] on input "email" at bounding box center [451, 319] width 385 height 37
type input "[EMAIL_ADDRESS][DOMAIN_NAME]"
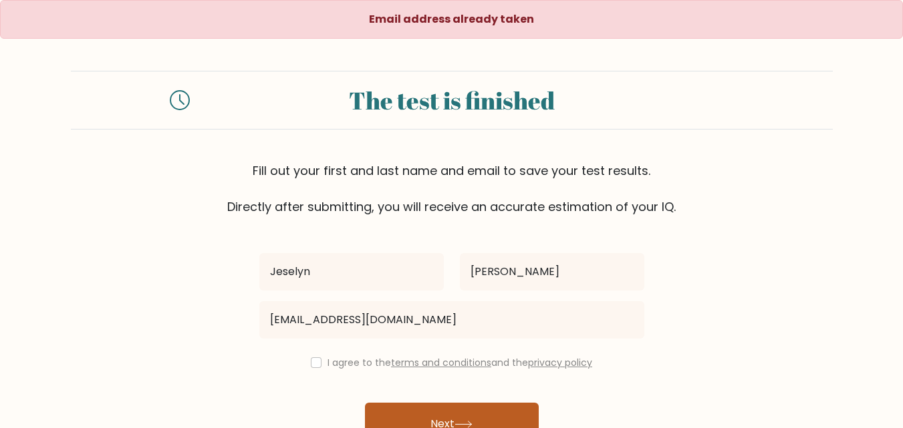
click at [426, 415] on button "Next" at bounding box center [452, 424] width 174 height 43
click at [321, 366] on div "I agree to the terms and conditions and the privacy policy" at bounding box center [451, 363] width 401 height 16
click at [320, 366] on div "I agree to the terms and conditions and the privacy policy" at bounding box center [451, 363] width 401 height 16
click at [319, 367] on div "I agree to the terms and conditions and the privacy policy" at bounding box center [451, 363] width 401 height 16
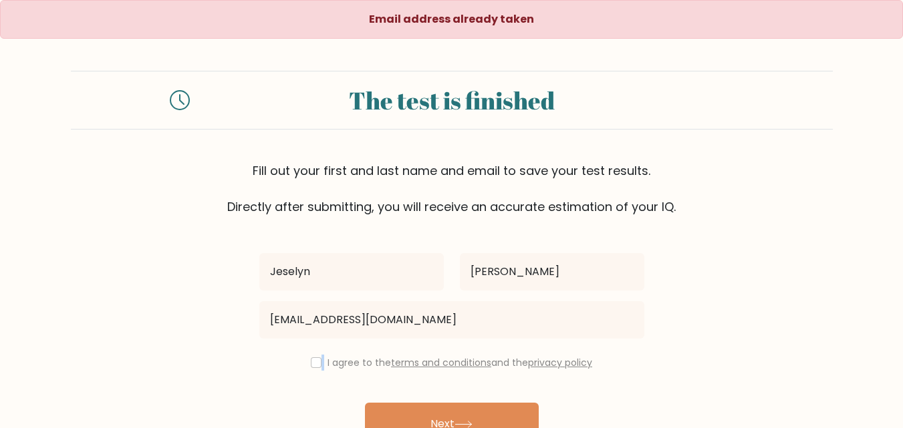
click at [314, 368] on div "I agree to the terms and conditions and the privacy policy" at bounding box center [451, 363] width 401 height 16
click at [315, 364] on input "checkbox" at bounding box center [316, 362] width 11 height 11
checkbox input "true"
click at [442, 409] on button "Next" at bounding box center [452, 424] width 174 height 43
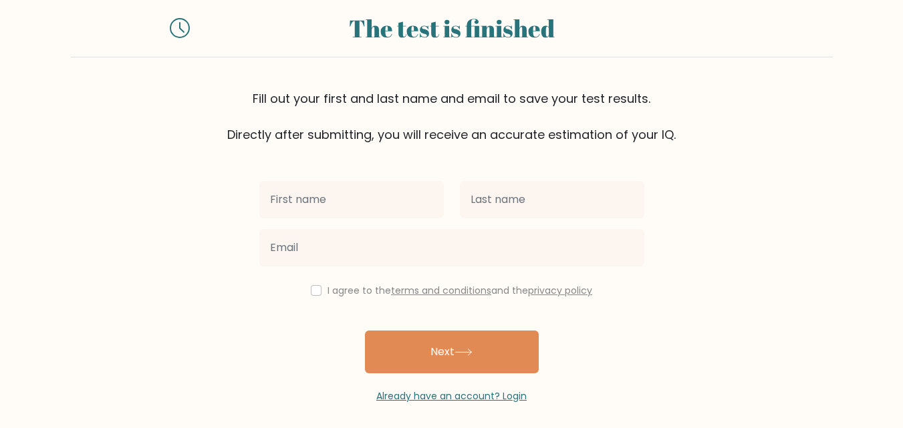
scroll to position [80, 0]
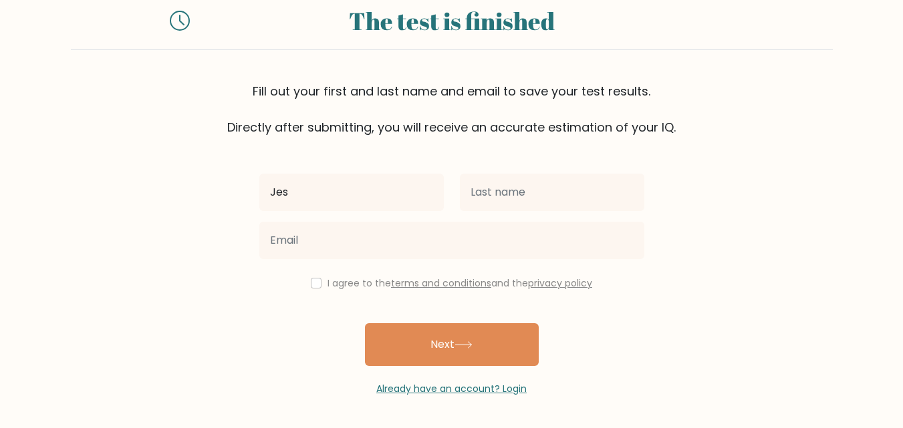
type input "Jeselyn"
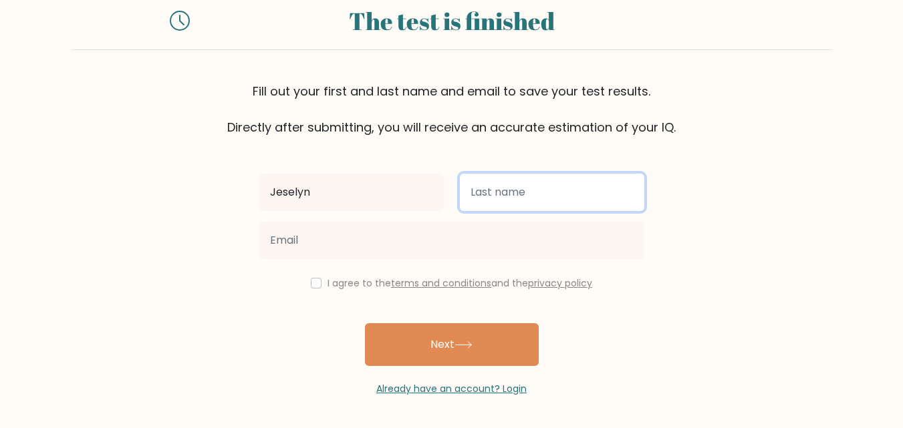
click at [500, 186] on input "text" at bounding box center [552, 192] width 184 height 37
type input "delapena"
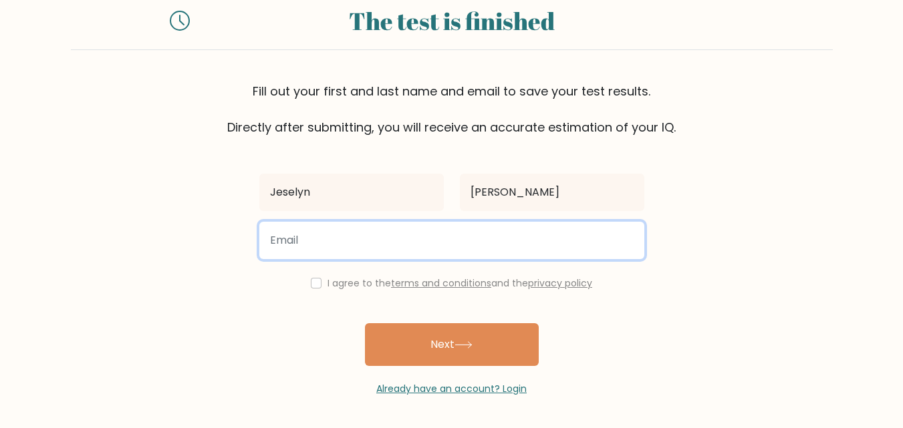
click at [408, 228] on input "email" at bounding box center [451, 240] width 385 height 37
type input "delapenajeselyn4@gmail.com"
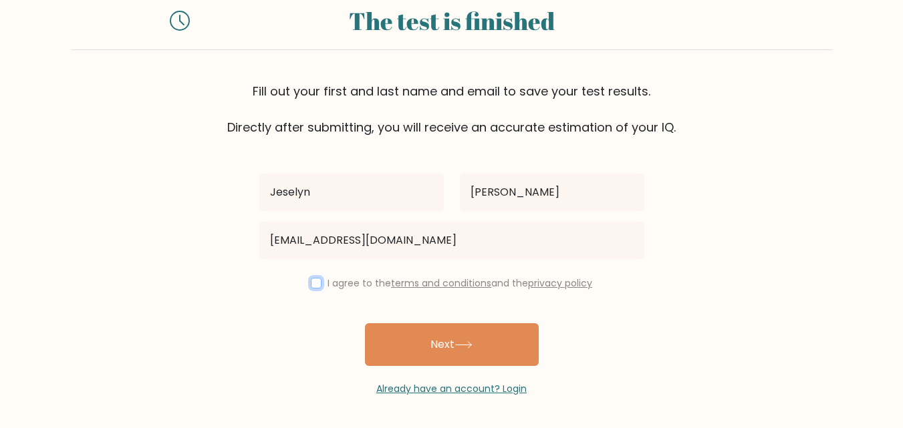
click at [311, 282] on input "checkbox" at bounding box center [316, 283] width 11 height 11
checkbox input "true"
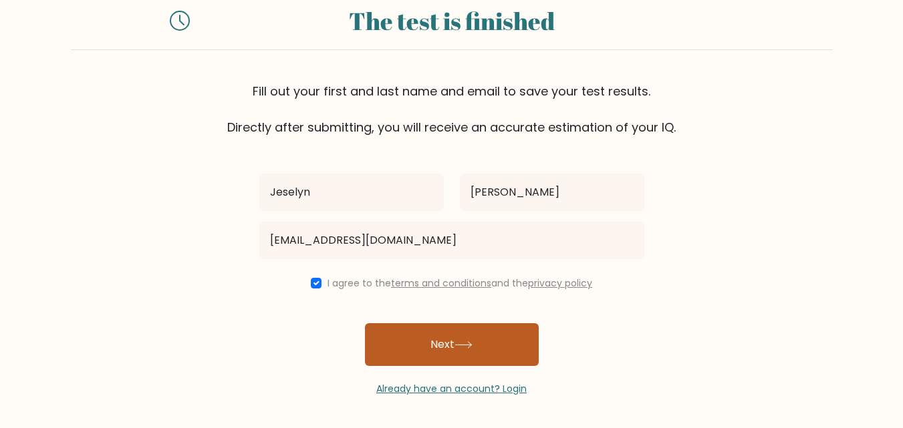
click at [406, 343] on button "Next" at bounding box center [452, 344] width 174 height 43
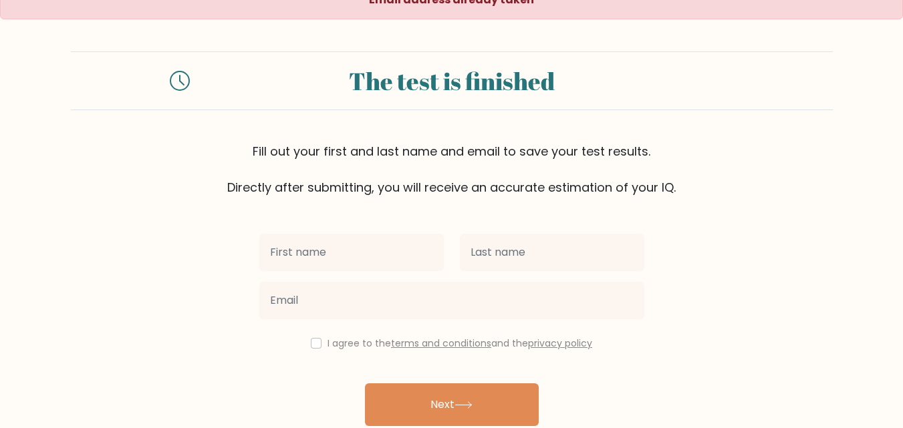
scroll to position [8, 0]
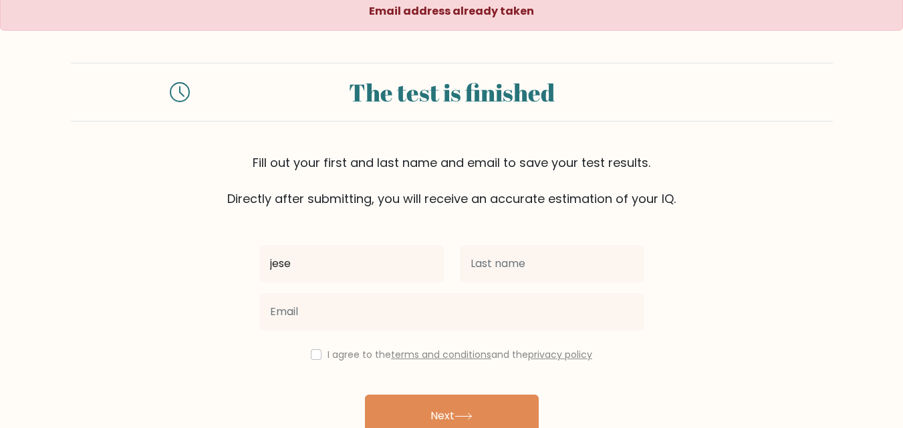
type input "Jeselyn"
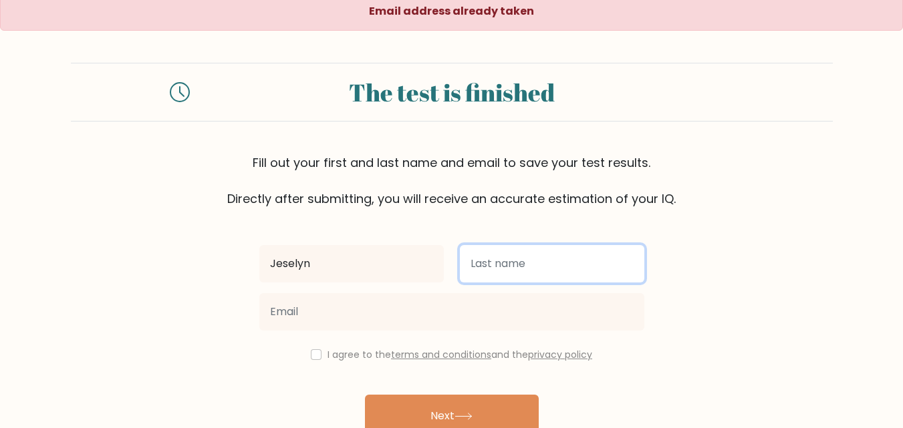
click at [539, 264] on input "text" at bounding box center [552, 263] width 184 height 37
type input "[PERSON_NAME]"
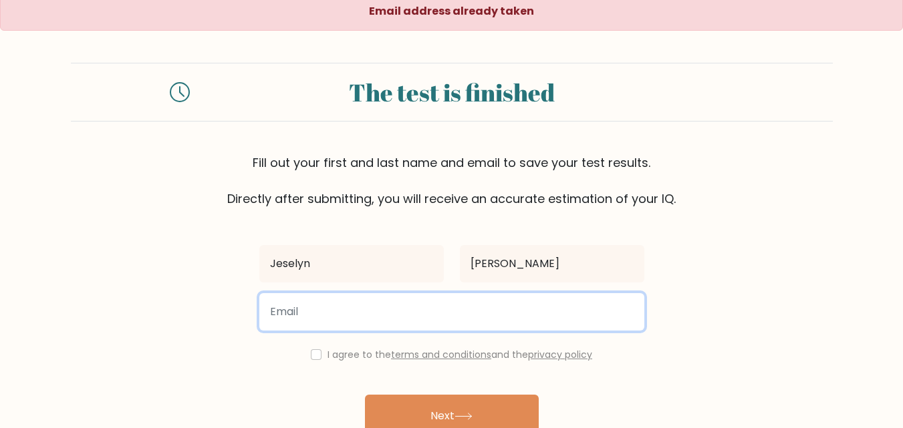
click at [437, 327] on input "email" at bounding box center [451, 311] width 385 height 37
type input "j"
type input "[EMAIL_ADDRESS][DOMAIN_NAME]"
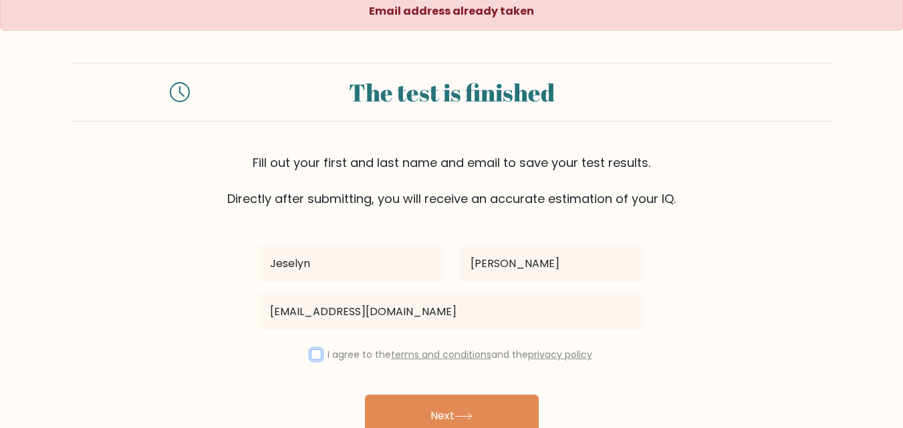
click at [316, 350] on input "checkbox" at bounding box center [316, 354] width 11 height 11
checkbox input "true"
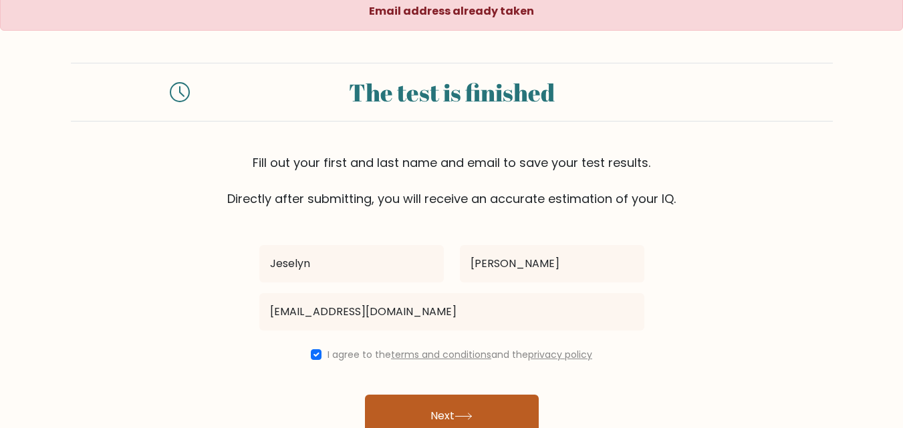
click at [436, 401] on button "Next" at bounding box center [452, 416] width 174 height 43
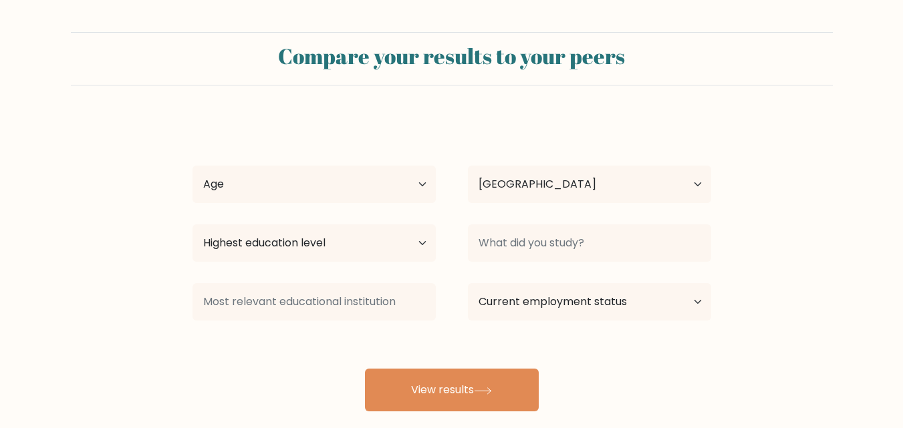
select select "PH"
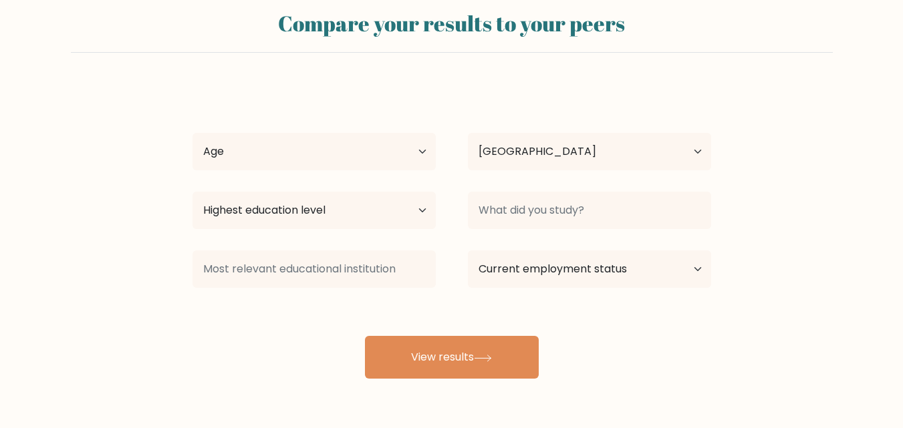
scroll to position [40, 0]
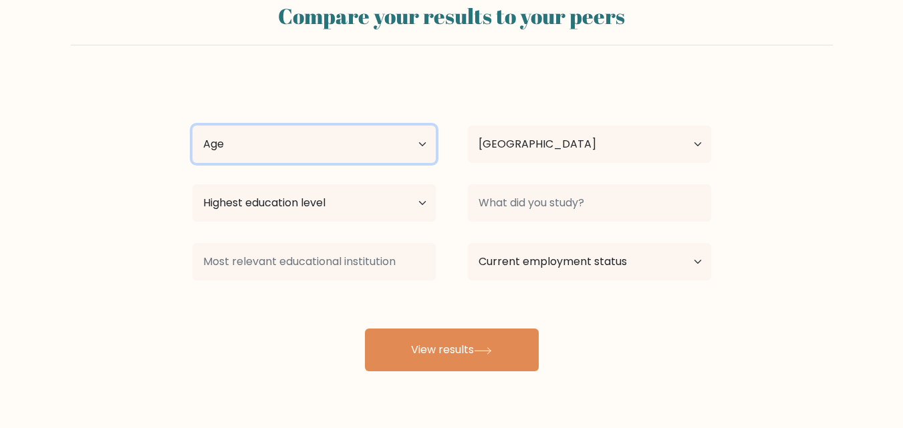
click at [414, 148] on select "Age Under 18 years old 18-24 years old 25-34 years old 35-44 years old 45-54 ye…" at bounding box center [313, 144] width 243 height 37
select select "18_24"
click at [192, 126] on select "Age Under 18 years old 18-24 years old 25-34 years old 35-44 years old 45-54 ye…" at bounding box center [313, 144] width 243 height 37
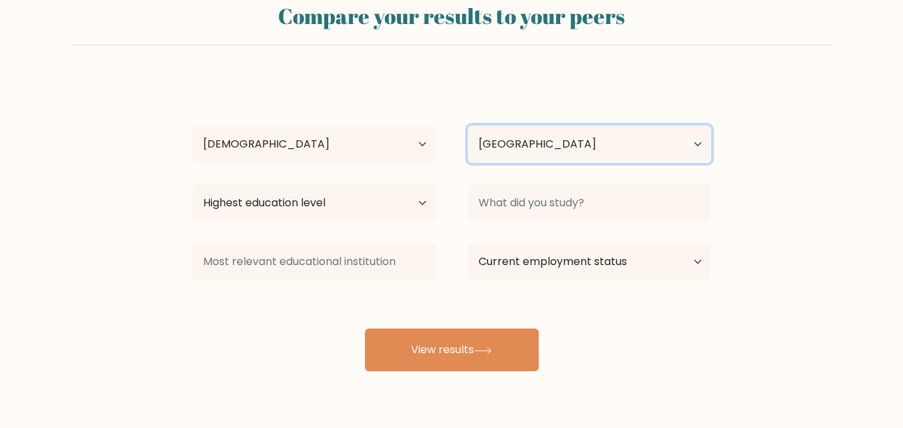
click at [524, 142] on select "Country Afghanistan Albania Algeria American Samoa Andorra Angola Anguilla Anta…" at bounding box center [589, 144] width 243 height 37
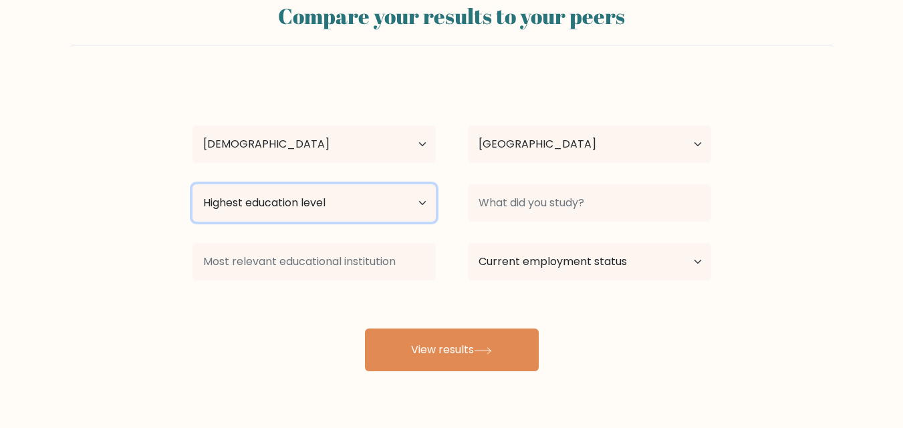
click at [231, 205] on select "Highest education level No schooling Primary Lower Secondary Upper Secondary Oc…" at bounding box center [313, 202] width 243 height 37
select select "upper_secondary"
click at [192, 184] on select "Highest education level No schooling Primary Lower Secondary Upper Secondary Oc…" at bounding box center [313, 202] width 243 height 37
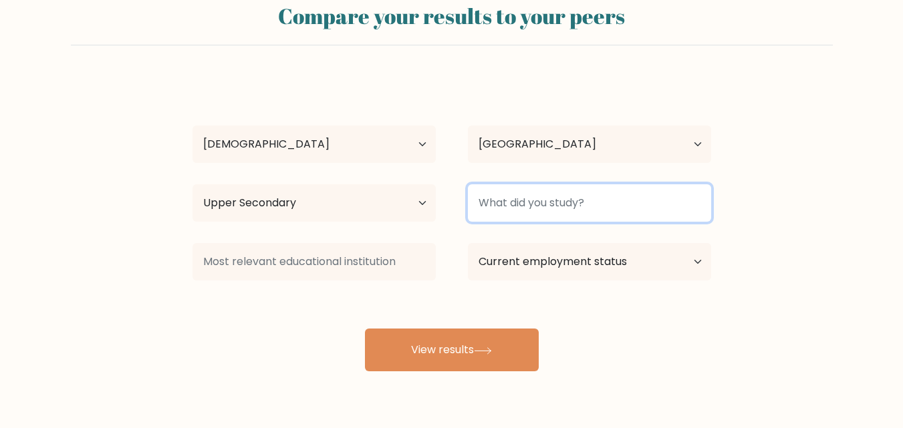
click at [605, 210] on input at bounding box center [589, 202] width 243 height 37
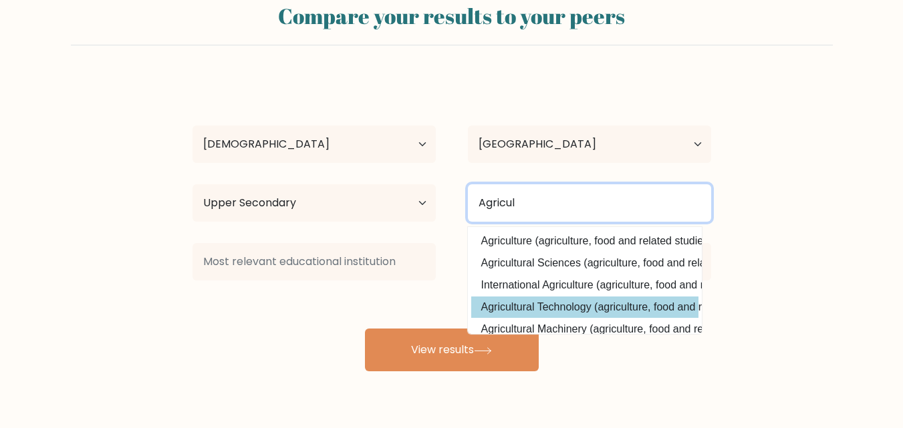
type input "Agricul"
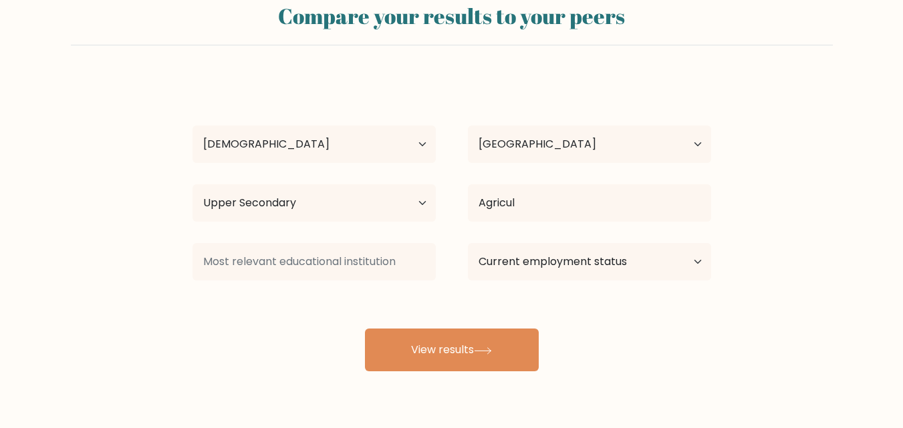
click at [595, 297] on div "Jeselyn Dela pena Age Under 18 years old 18-24 years old 25-34 years old 35-44 …" at bounding box center [451, 225] width 535 height 294
click at [398, 242] on div at bounding box center [313, 262] width 275 height 48
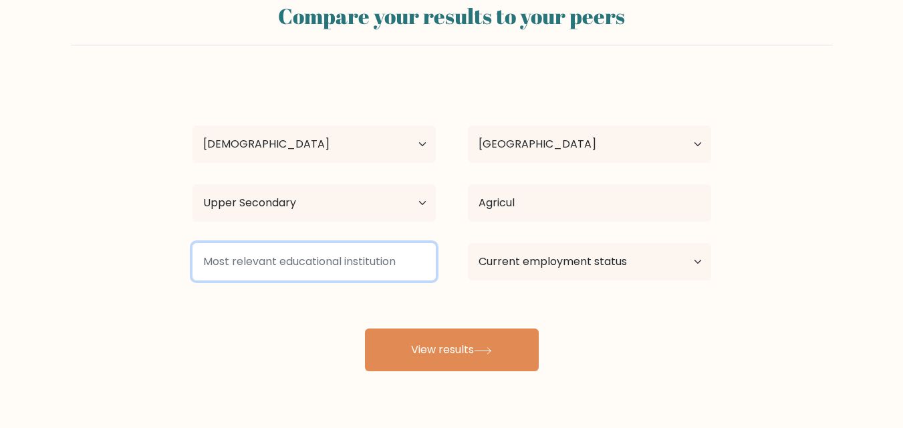
click at [399, 257] on input at bounding box center [313, 261] width 243 height 37
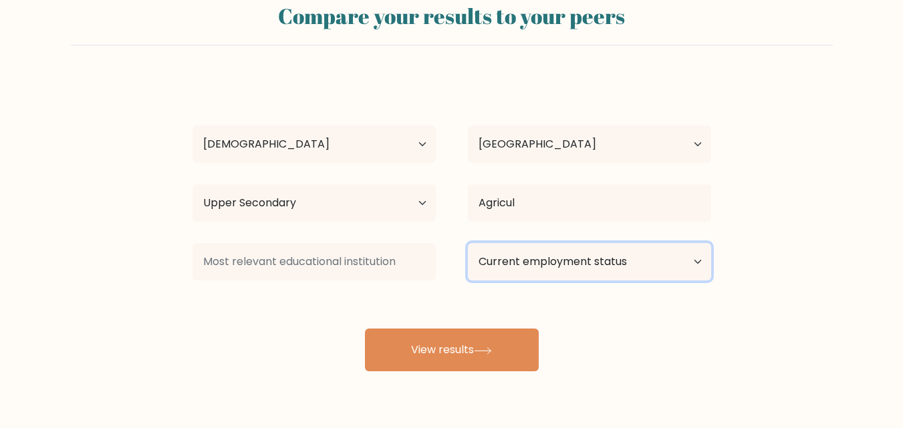
click at [548, 259] on select "Current employment status Employed Student Retired Other / prefer not to answer" at bounding box center [589, 261] width 243 height 37
select select "other"
click at [468, 243] on select "Current employment status Employed Student Retired Other / prefer not to answer" at bounding box center [589, 261] width 243 height 37
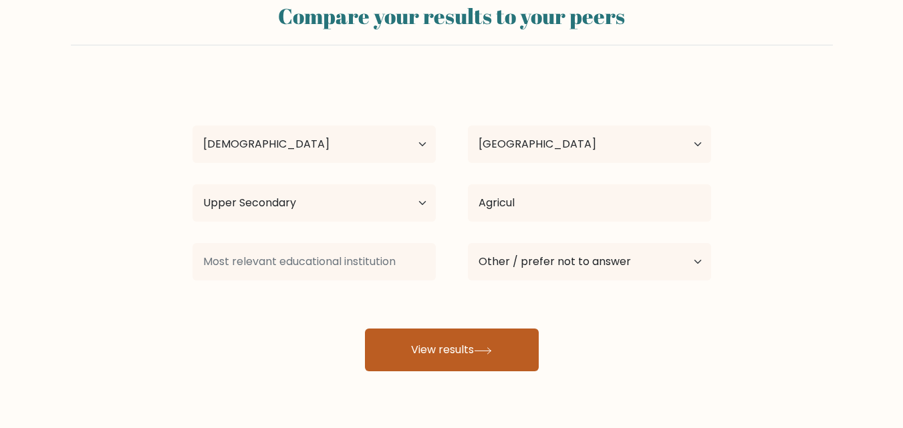
click at [457, 347] on button "View results" at bounding box center [452, 350] width 174 height 43
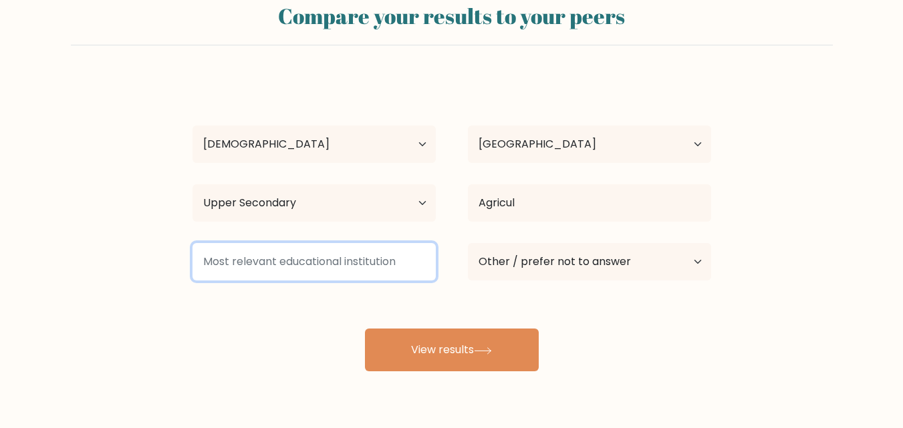
click at [378, 255] on input at bounding box center [313, 261] width 243 height 37
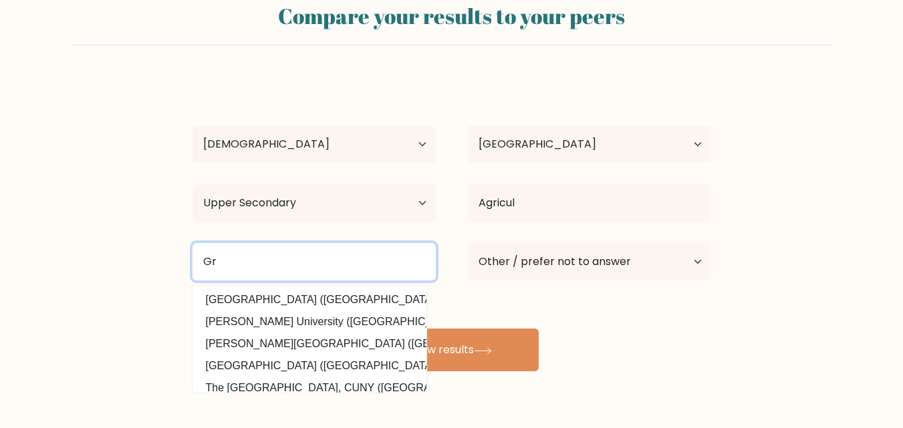
type input "G"
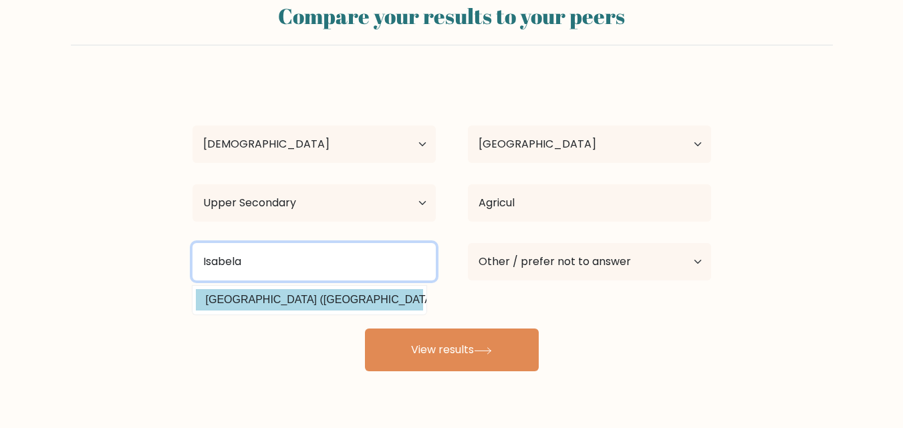
type input "Isabela"
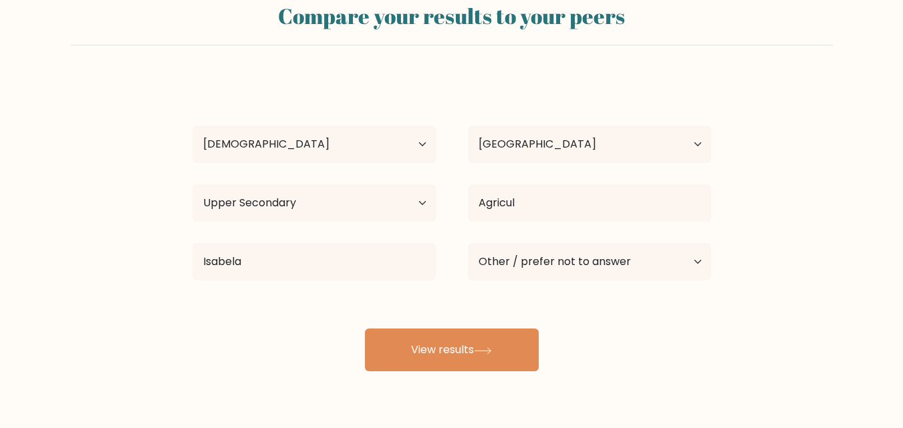
click at [371, 303] on div "Jeselyn Dela pena Age Under 18 years old 18-24 years old 25-34 years old 35-44 …" at bounding box center [451, 225] width 535 height 294
click at [418, 327] on div "Jeselyn Dela pena Age Under 18 years old 18-24 years old 25-34 years old 35-44 …" at bounding box center [451, 225] width 535 height 294
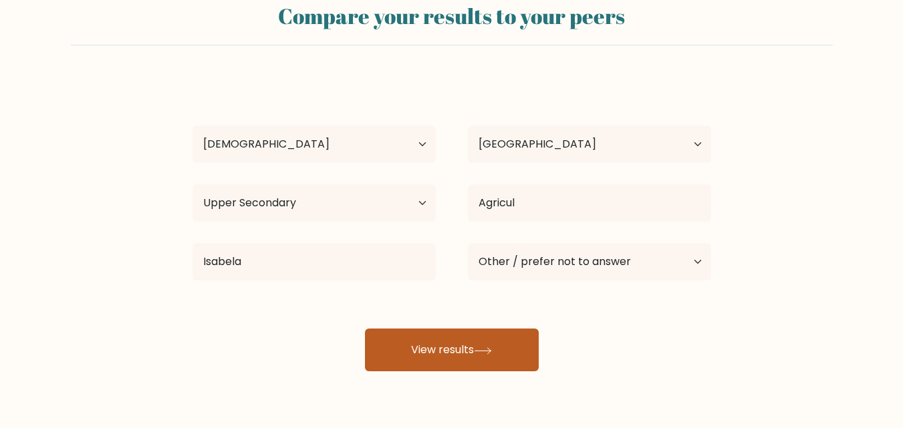
click at [420, 339] on button "View results" at bounding box center [452, 350] width 174 height 43
